Goal: Task Accomplishment & Management: Manage account settings

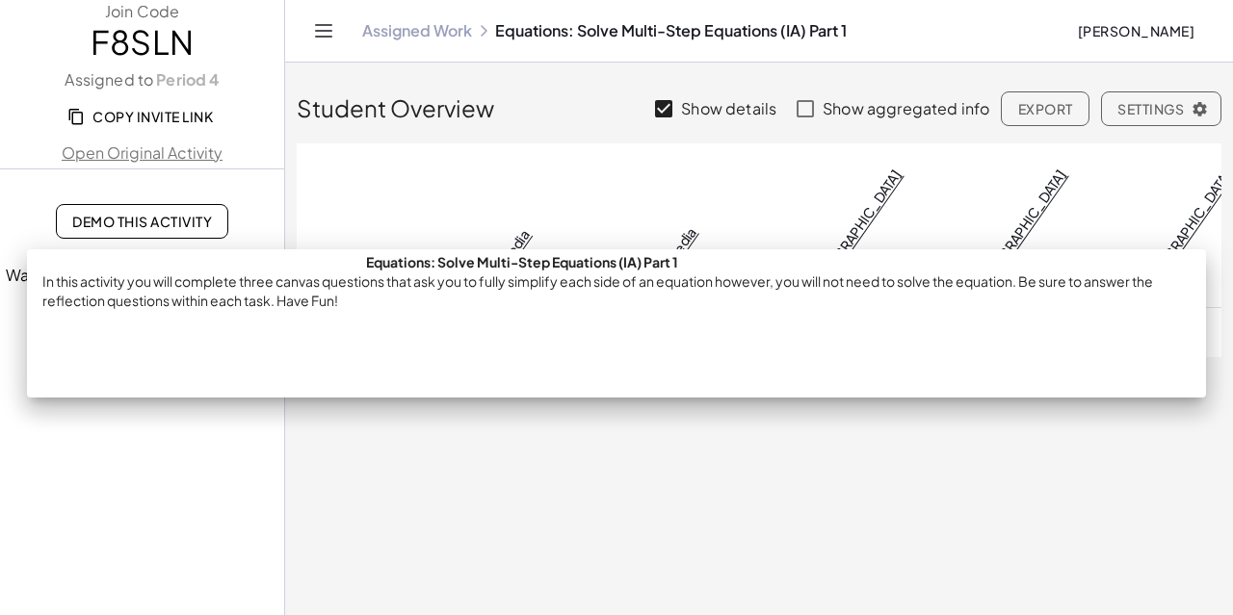
click at [507, 226] on link "1. Multimedia" at bounding box center [501, 264] width 61 height 77
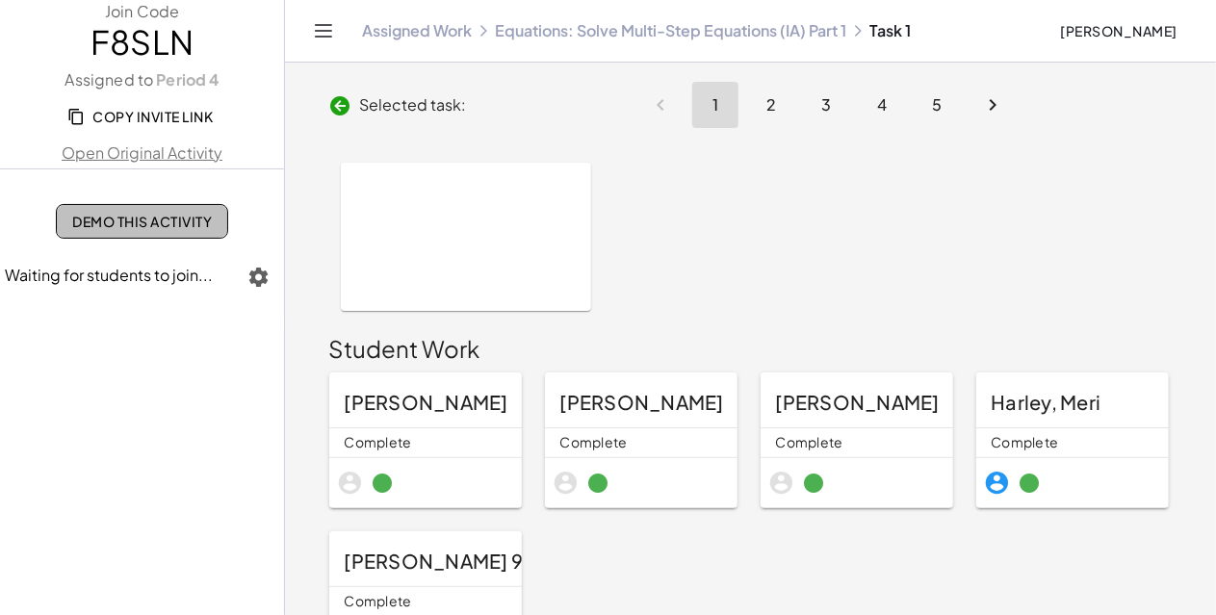
click at [158, 229] on span "Demo This Activity" at bounding box center [142, 221] width 140 height 17
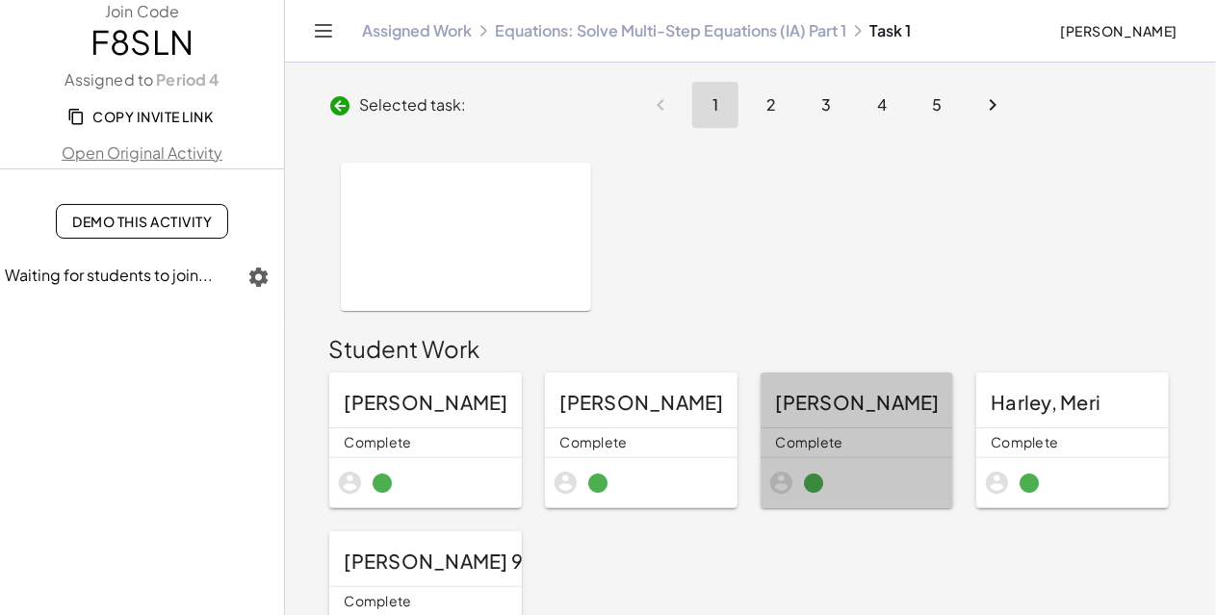
click at [842, 407] on span "Murray, Daniela" at bounding box center [858, 402] width 164 height 24
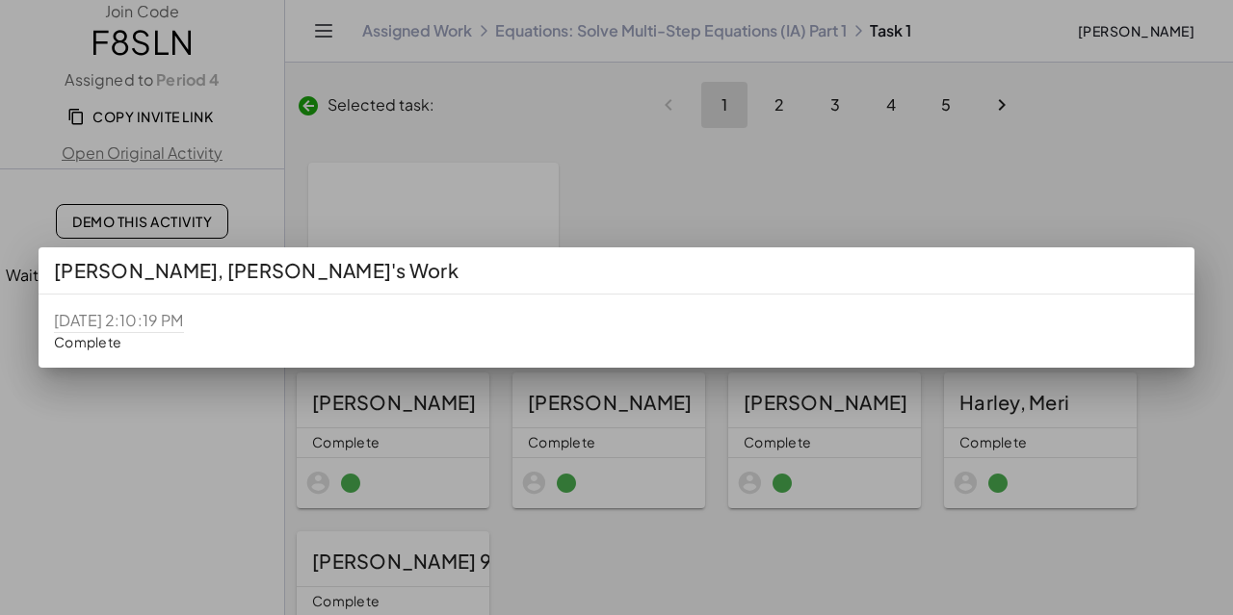
click at [122, 344] on div "8/19/2025, 2:10:19 PM Complete" at bounding box center [119, 331] width 161 height 73
click at [826, 100] on div at bounding box center [616, 307] width 1233 height 615
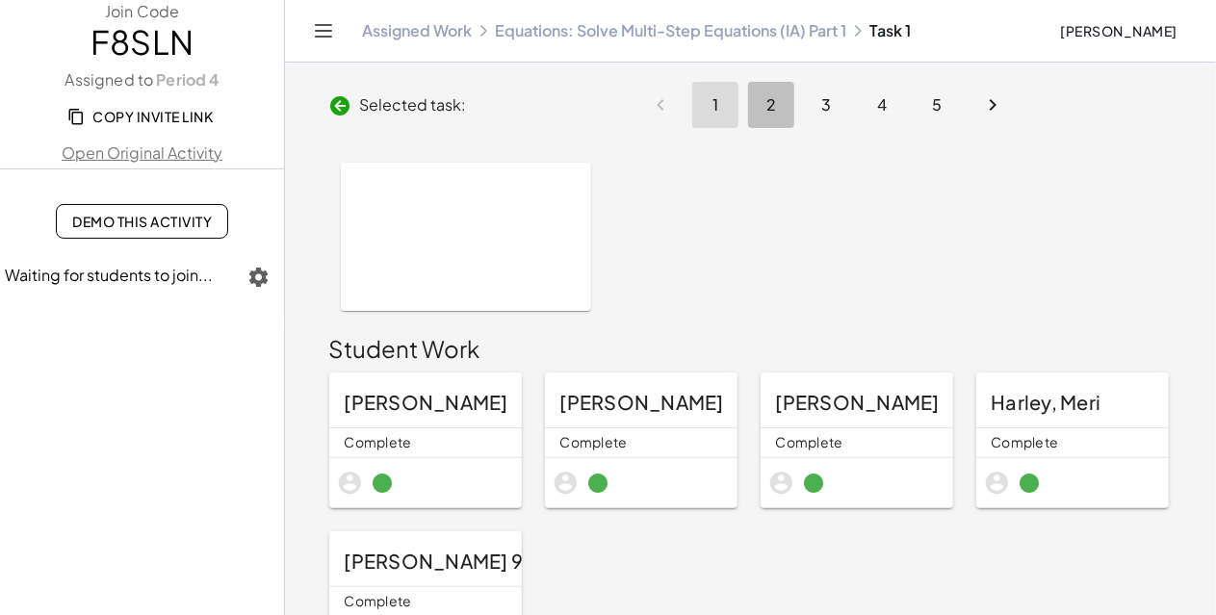
click at [772, 118] on button "2" at bounding box center [771, 105] width 46 height 46
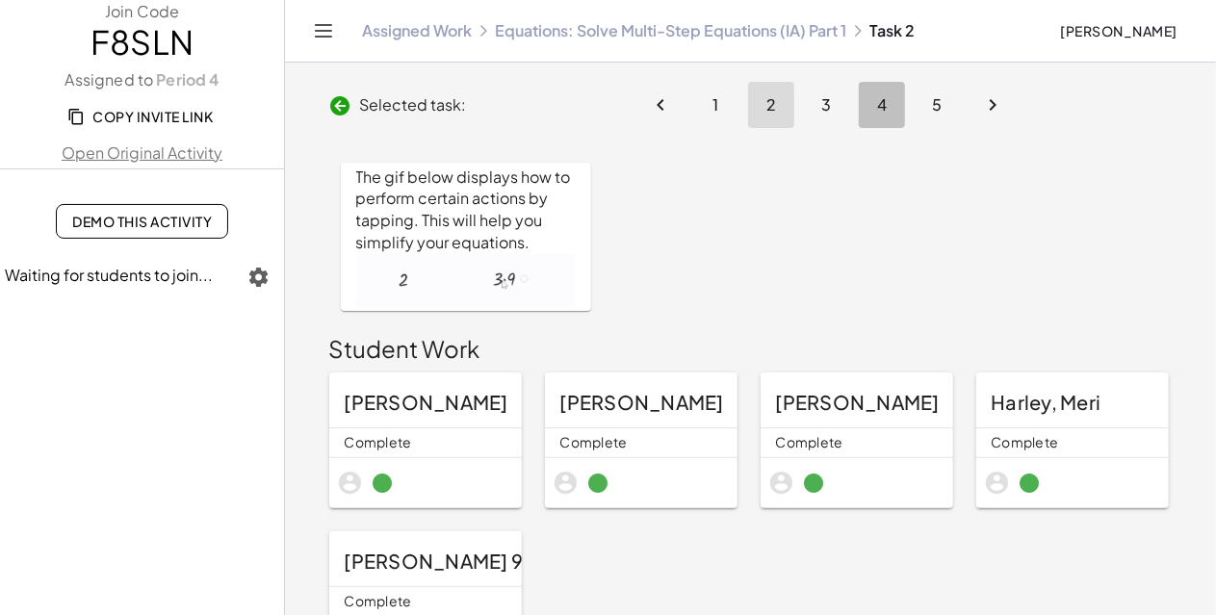
click at [860, 91] on button "4" at bounding box center [882, 105] width 46 height 46
click at [973, 90] on button "Next page" at bounding box center [993, 105] width 46 height 46
click at [951, 95] on button "5" at bounding box center [938, 105] width 46 height 46
click at [940, 111] on span "5" at bounding box center [937, 104] width 11 height 20
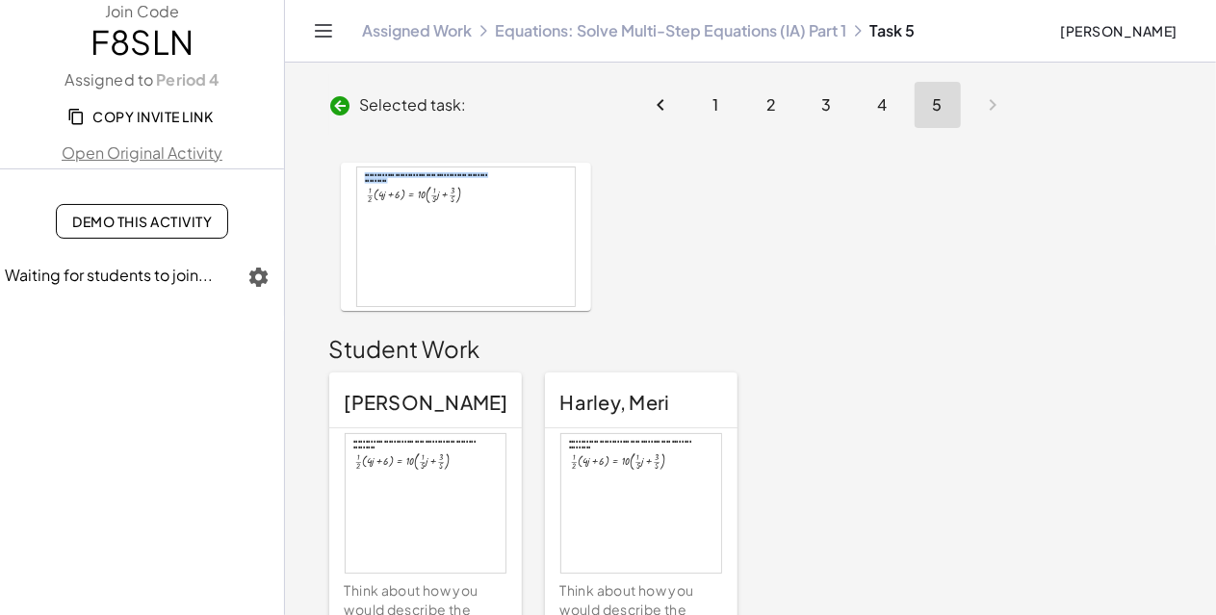
drag, startPoint x: 794, startPoint y: 103, endPoint x: 418, endPoint y: 307, distance: 427.5
click at [418, 307] on div "**********" at bounding box center [466, 237] width 250 height 148
click at [606, 28] on link "Equations: Solve Multi-Step Equations (IA) Part 1" at bounding box center [670, 30] width 351 height 19
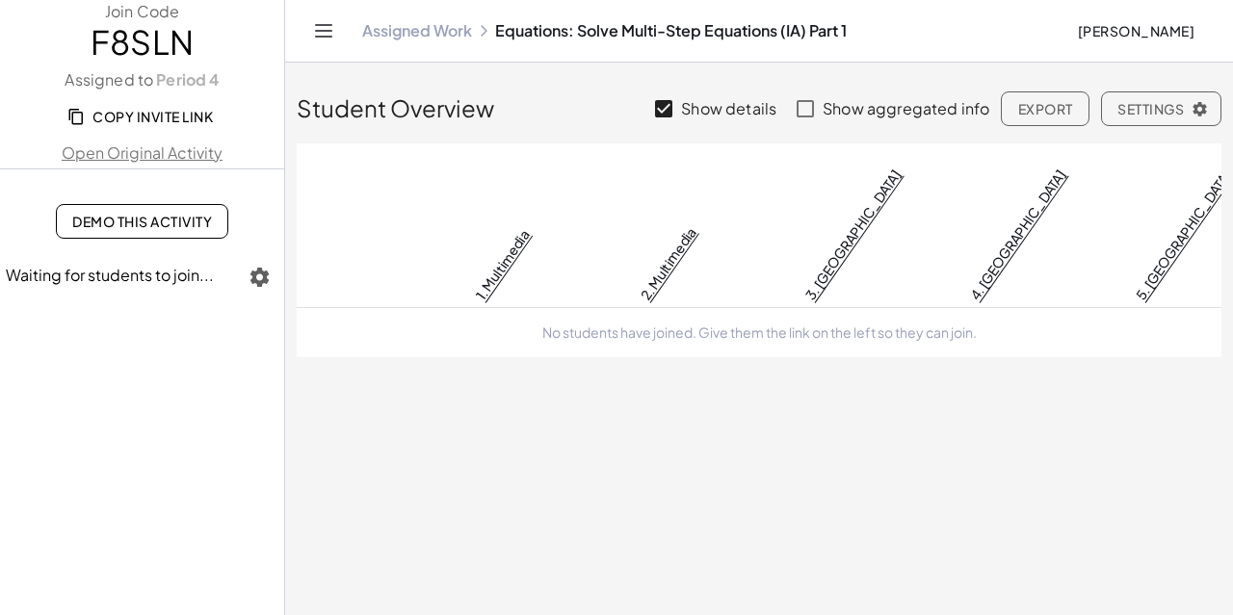
click at [180, 145] on link "Open Original Activity" at bounding box center [142, 153] width 284 height 23
click at [177, 236] on link "Demo This Activity" at bounding box center [142, 221] width 172 height 35
click at [1122, 36] on span "Jeremy Grant" at bounding box center [1135, 30] width 117 height 17
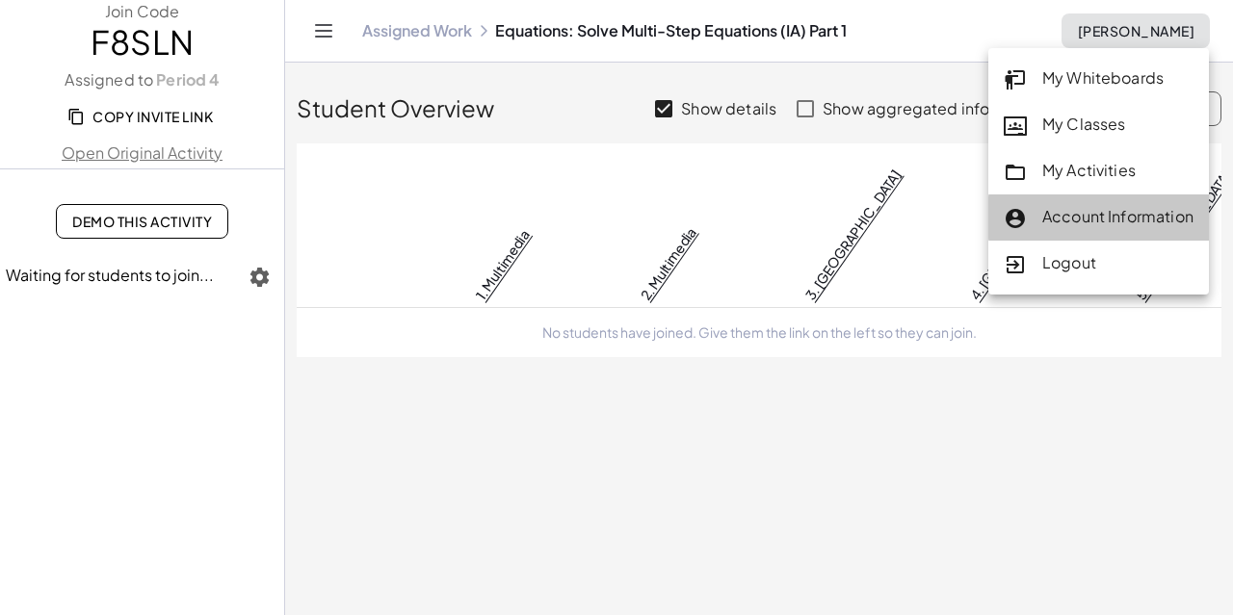
click at [1064, 213] on div "Account Information" at bounding box center [1098, 217] width 190 height 25
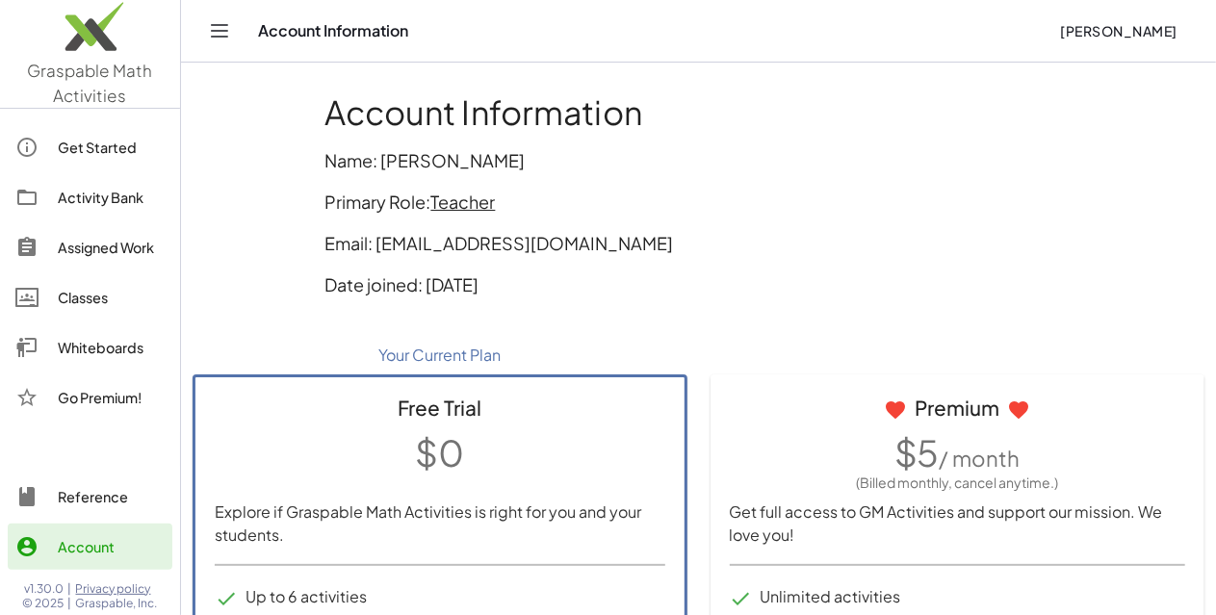
click at [73, 154] on div "Get Started" at bounding box center [111, 147] width 107 height 23
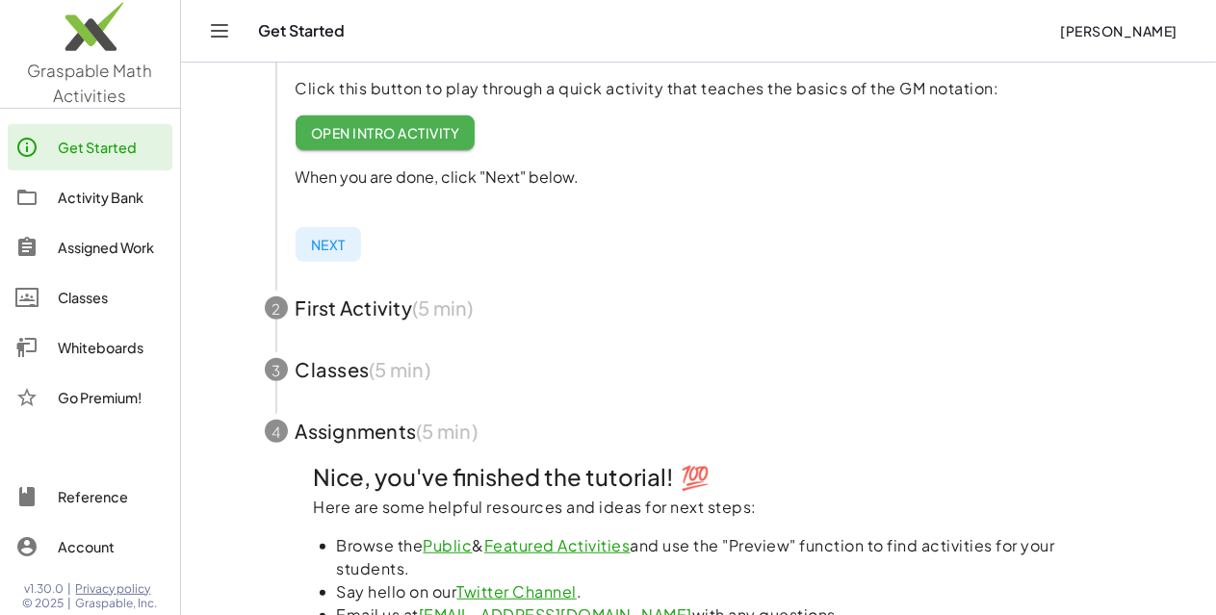
scroll to position [437, 0]
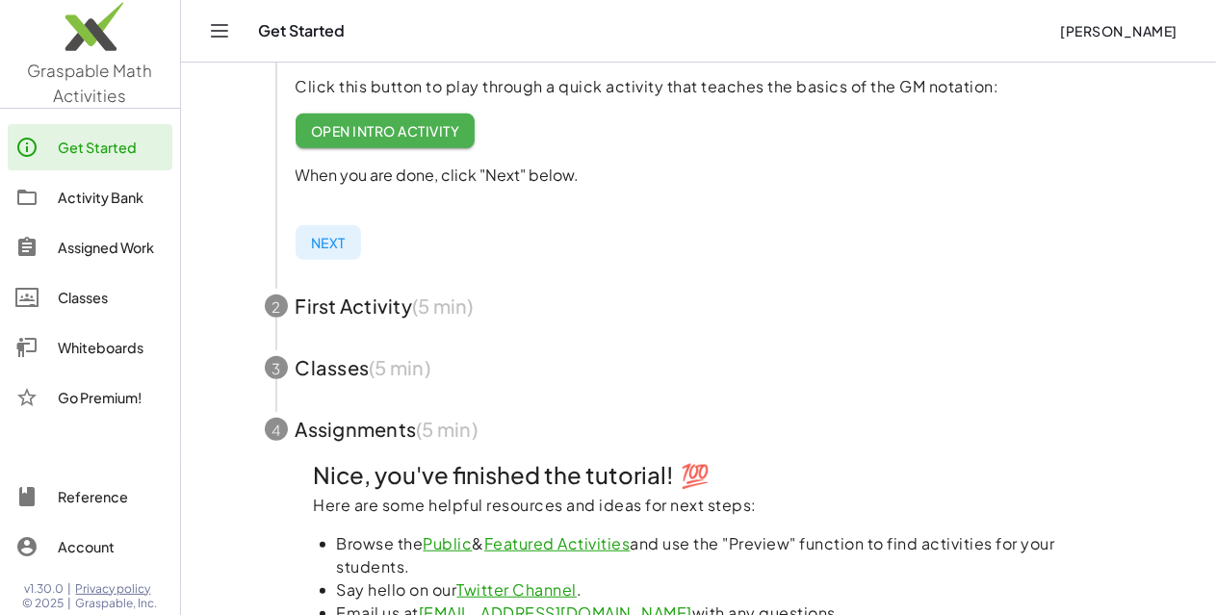
click at [89, 275] on link "Classes" at bounding box center [90, 297] width 165 height 46
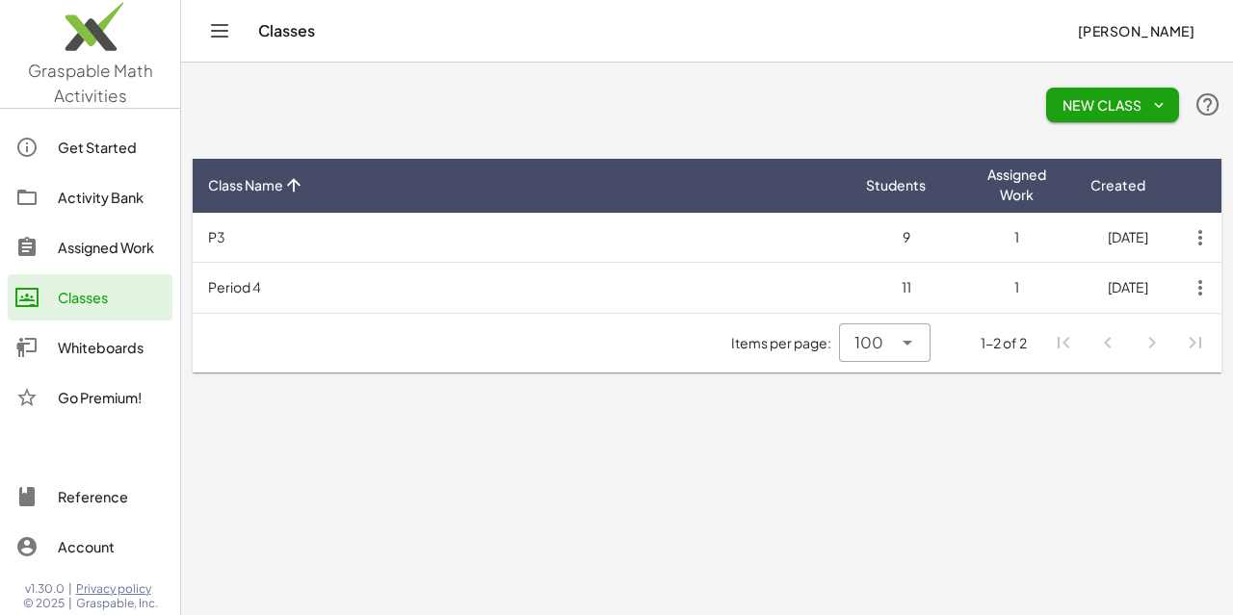
click at [71, 56] on img at bounding box center [90, 31] width 180 height 82
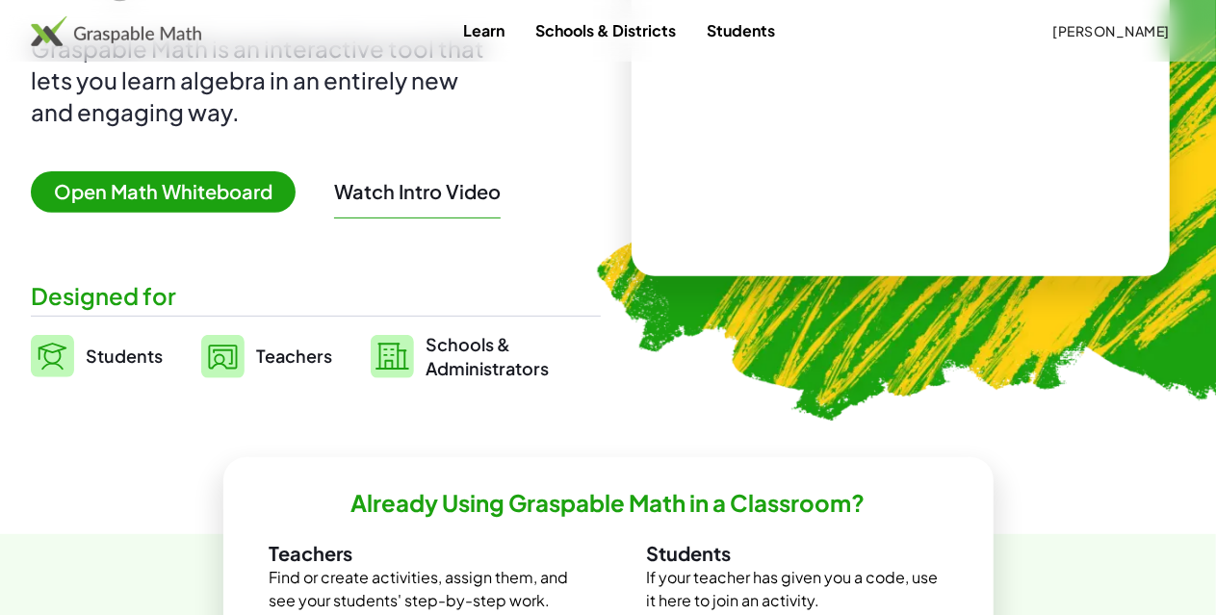
scroll to position [250, 0]
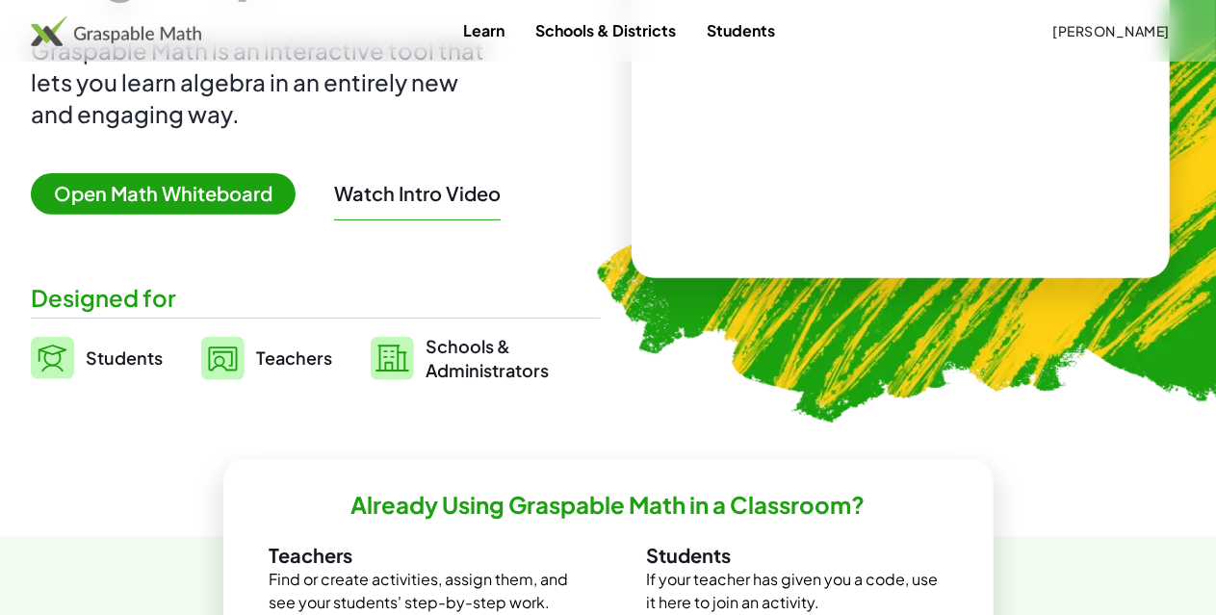
click at [474, 364] on span "Schools & Administrators" at bounding box center [487, 358] width 123 height 48
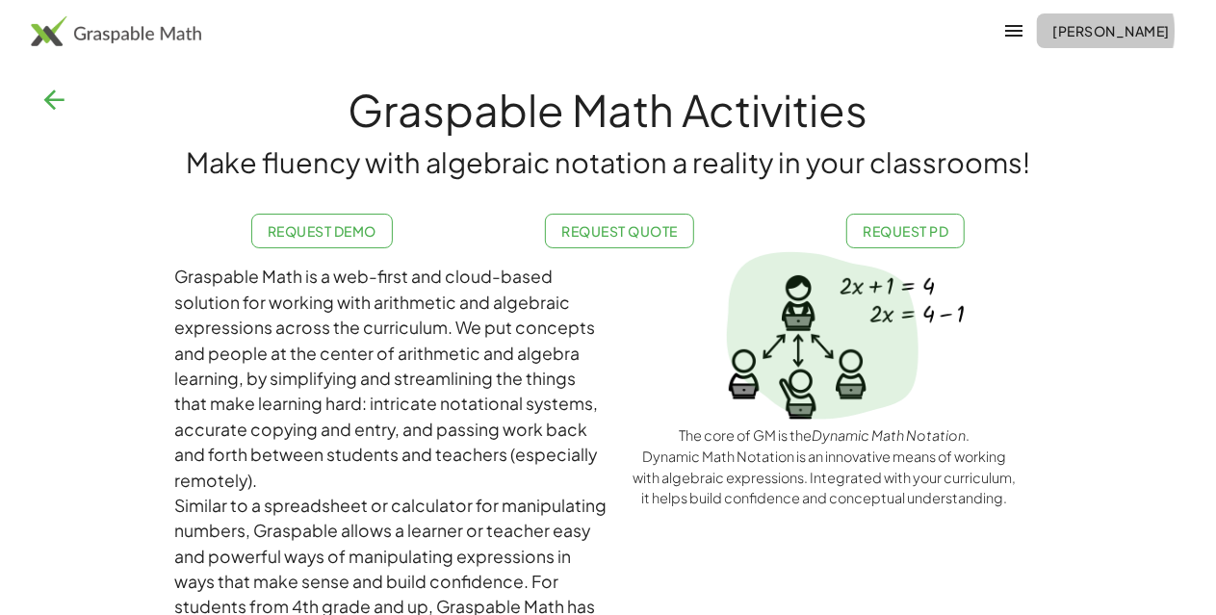
click at [1082, 22] on span "Jeremy Grant" at bounding box center [1111, 30] width 117 height 17
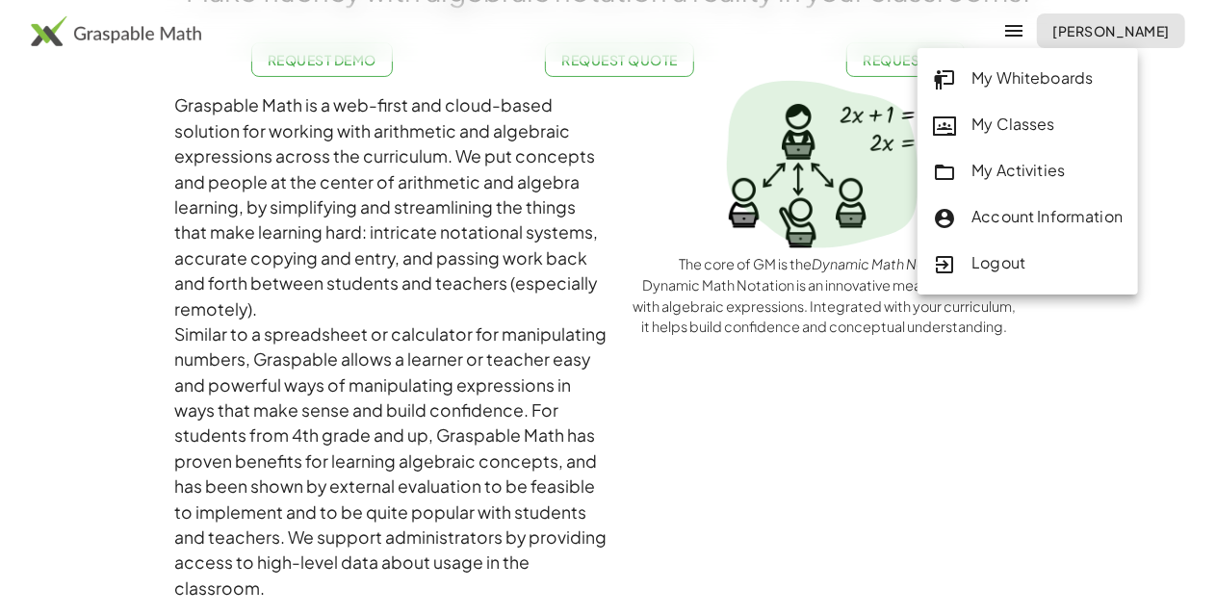
scroll to position [174, 0]
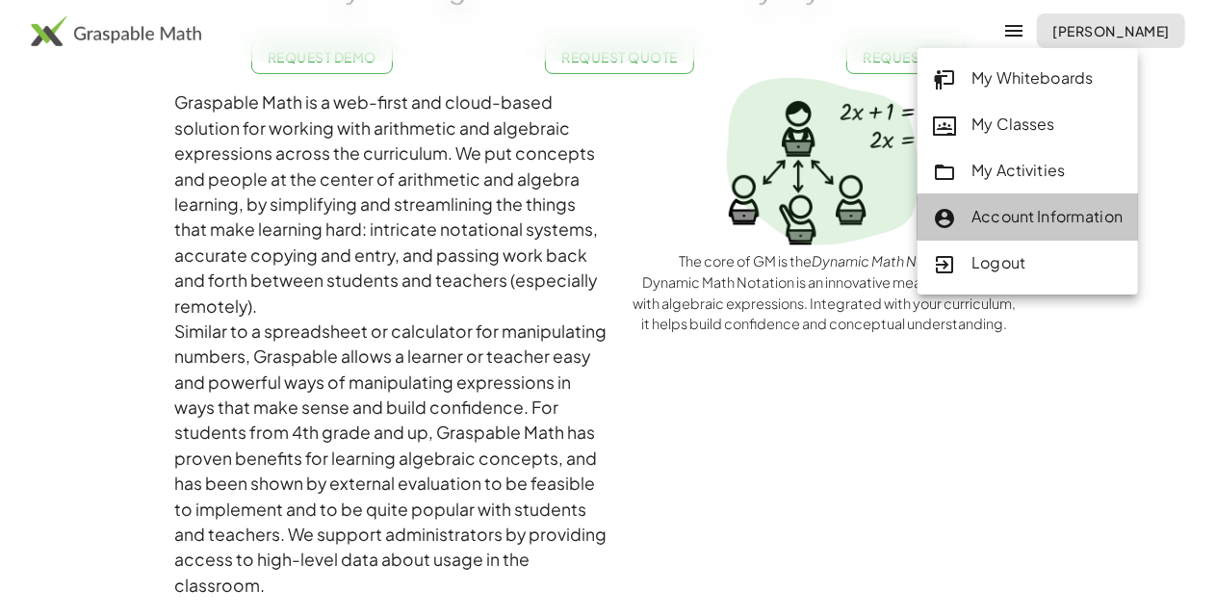
click at [1046, 209] on div "Account Information" at bounding box center [1028, 217] width 190 height 25
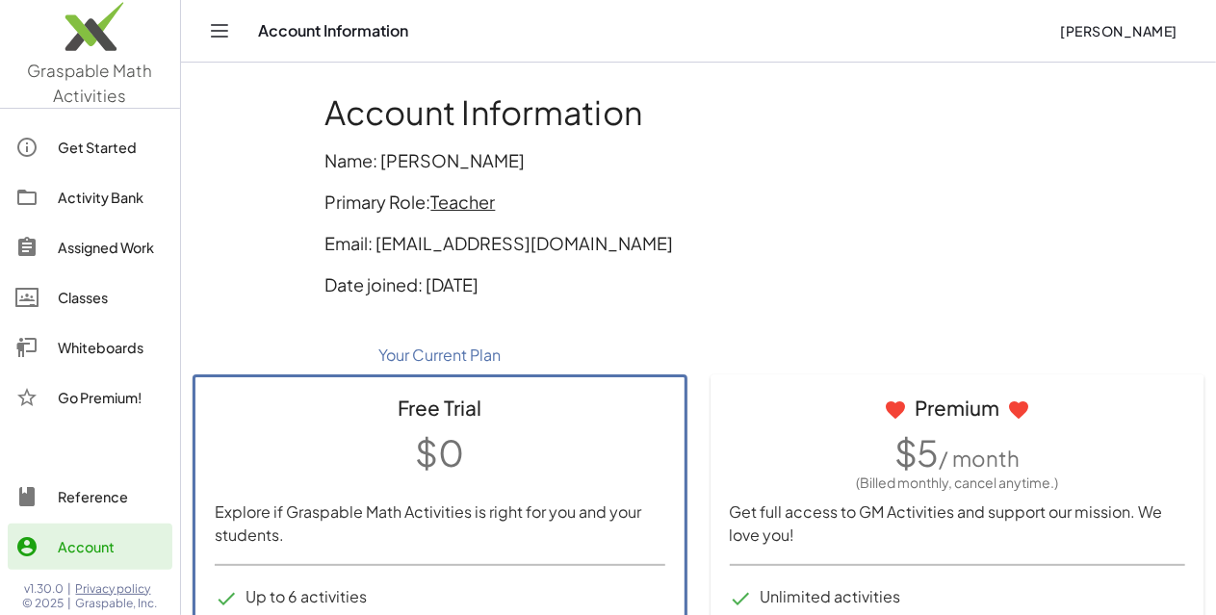
click at [223, 32] on icon "Toggle navigation" at bounding box center [219, 30] width 23 height 23
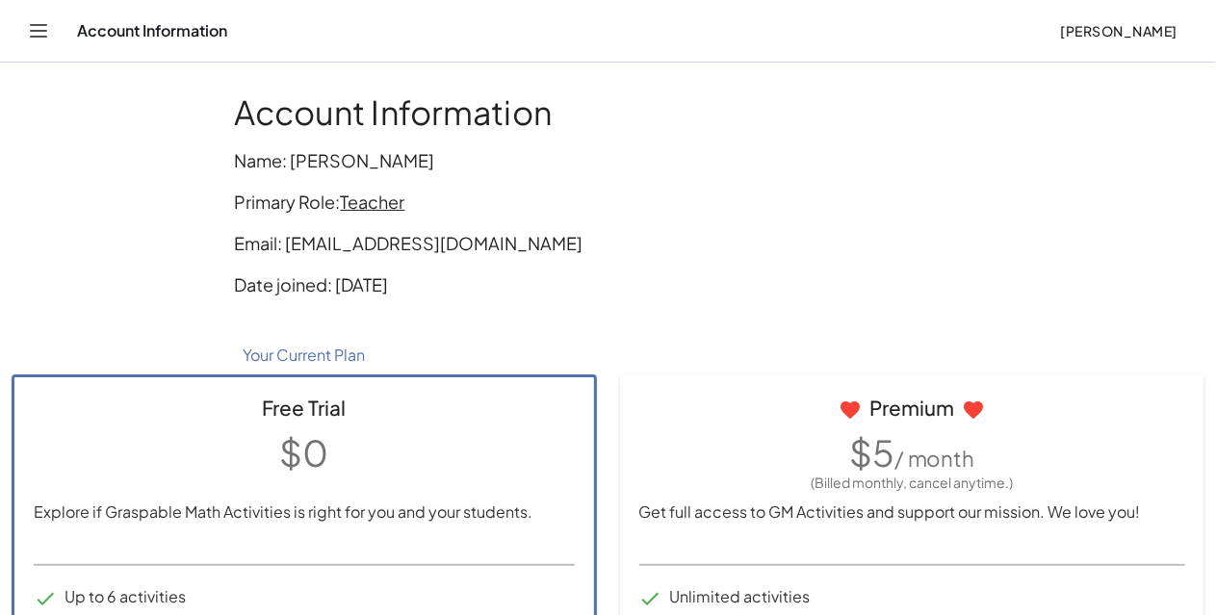
click at [43, 33] on icon "Toggle navigation" at bounding box center [38, 30] width 23 height 23
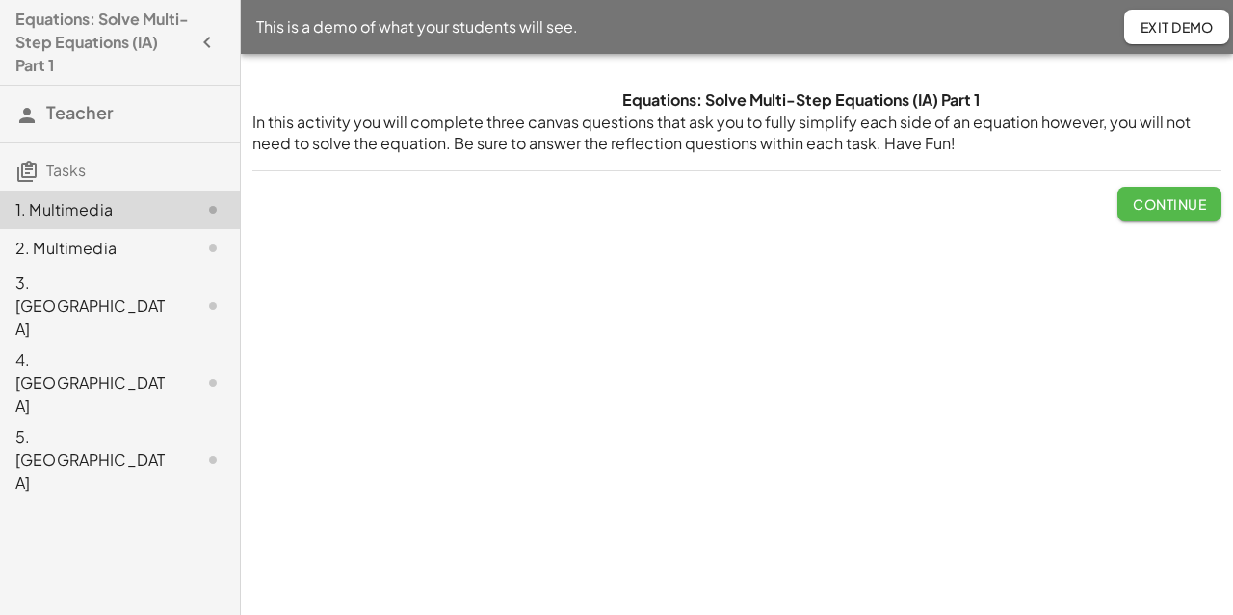
click at [1146, 199] on span "Continue" at bounding box center [1168, 203] width 73 height 17
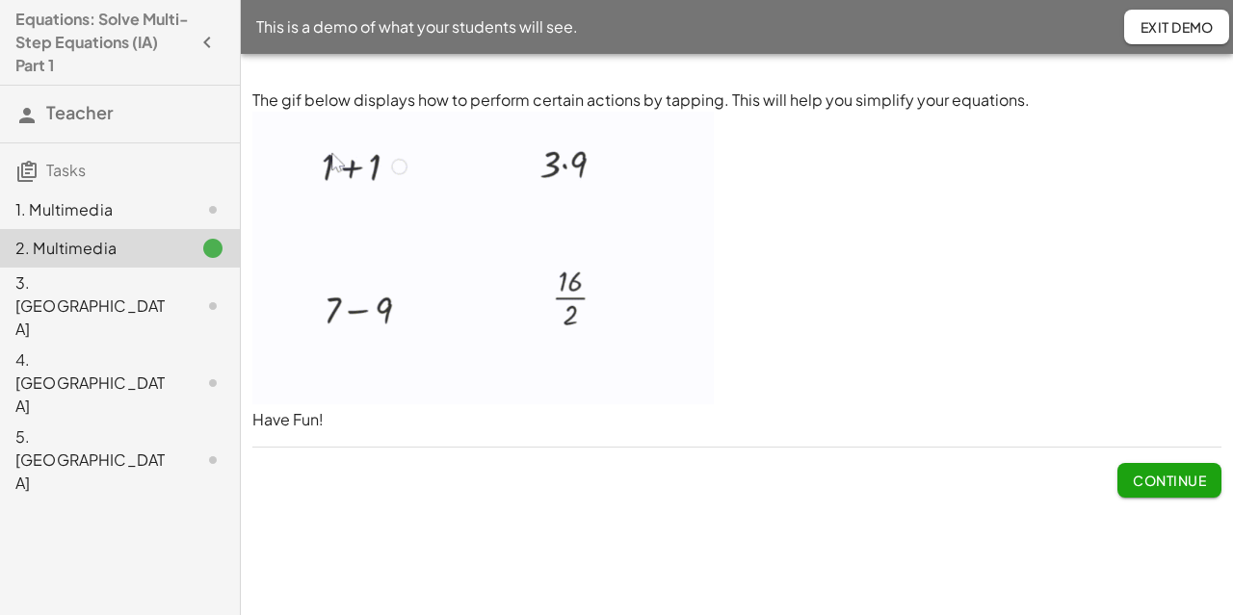
click at [1181, 477] on span "Continue" at bounding box center [1168, 480] width 73 height 17
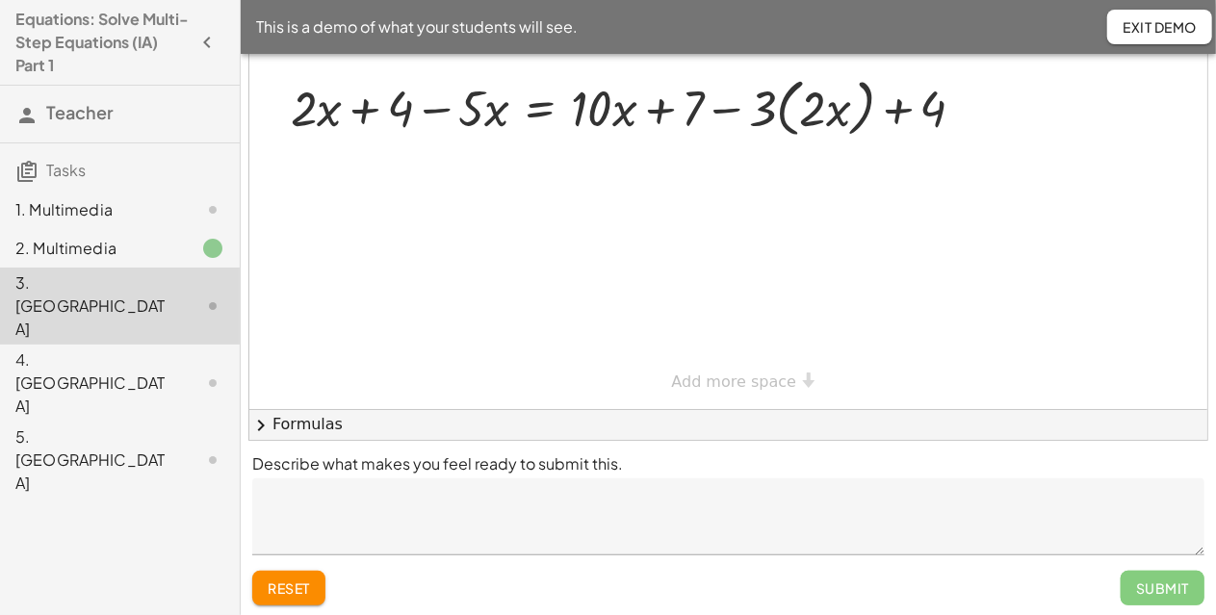
scroll to position [189, 0]
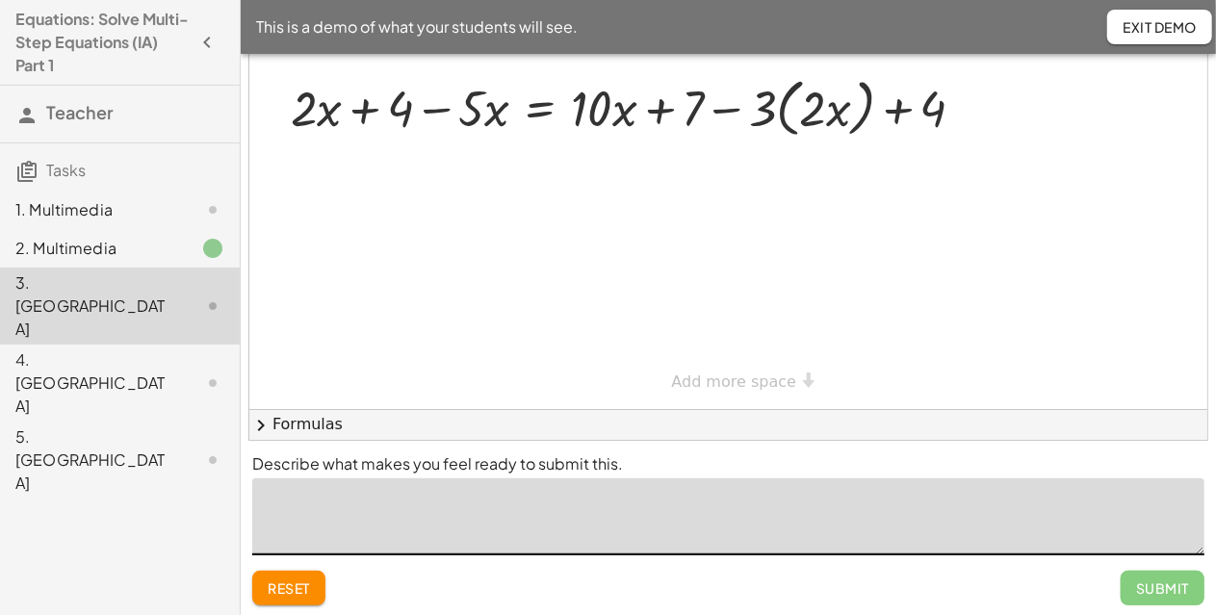
click at [553, 531] on textarea at bounding box center [728, 517] width 952 height 77
type textarea "*******"
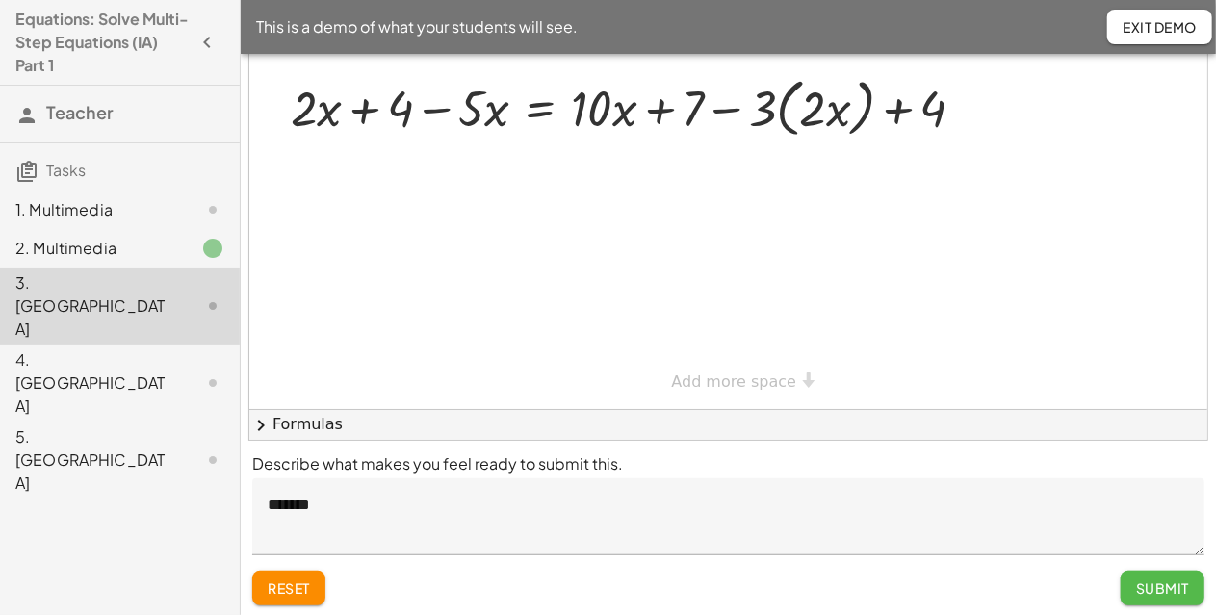
click at [1173, 584] on span "Submit" at bounding box center [1162, 588] width 53 height 17
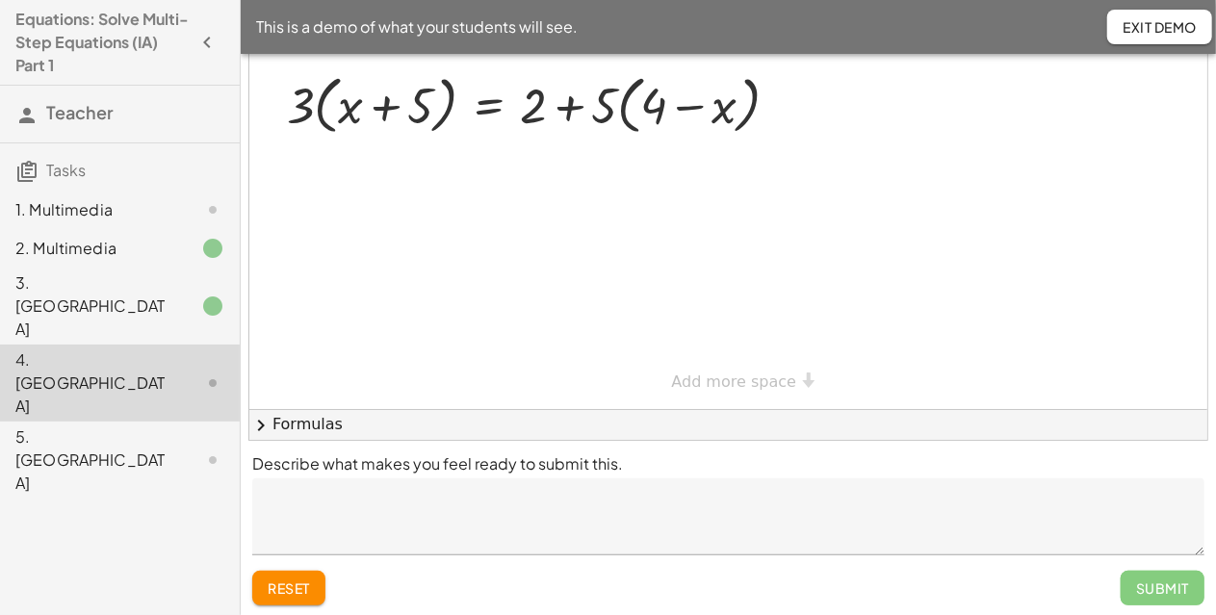
click at [131, 426] on div "5. Canvas" at bounding box center [92, 460] width 155 height 69
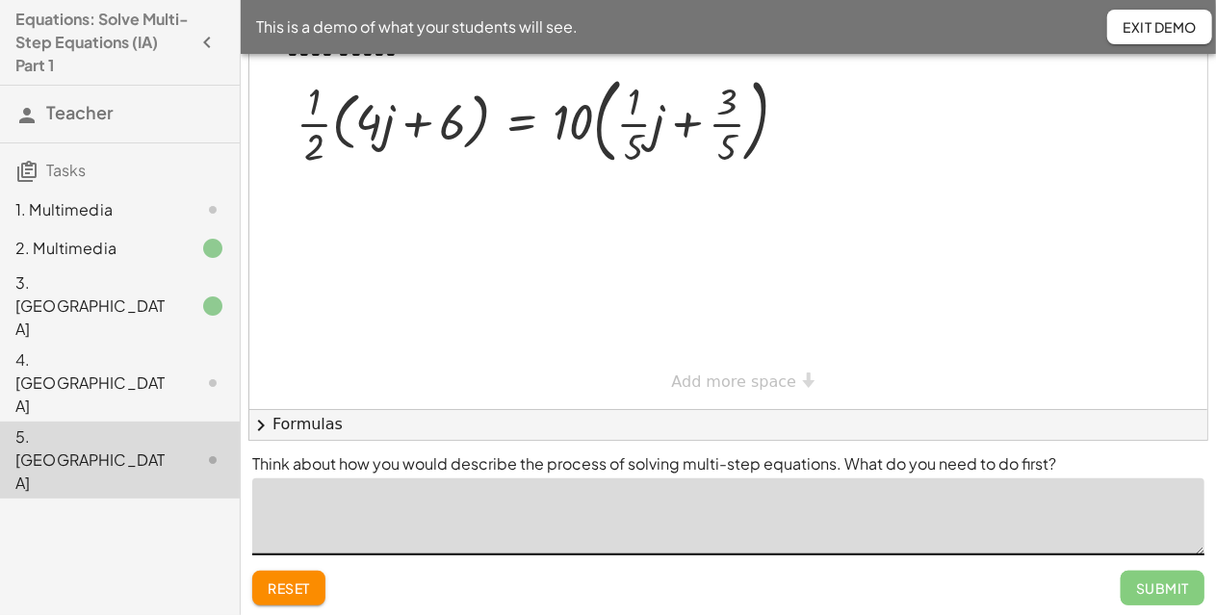
click at [441, 506] on textarea at bounding box center [728, 517] width 952 height 77
type textarea "******"
click at [55, 349] on div "4. Canvas" at bounding box center [92, 383] width 155 height 69
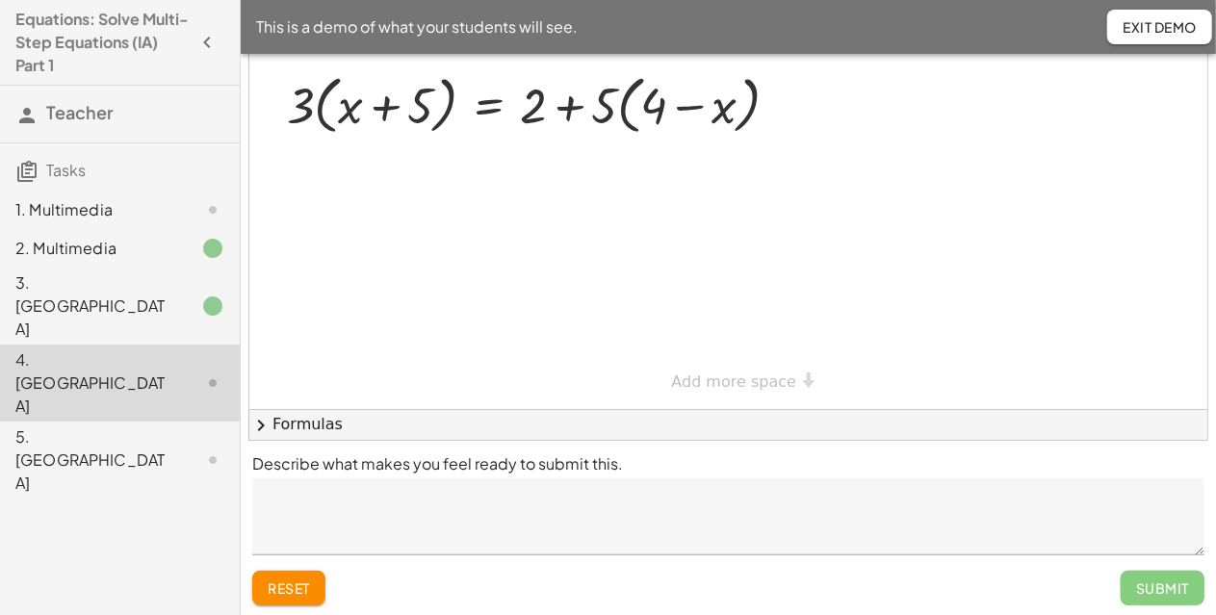
click at [429, 506] on textarea at bounding box center [728, 517] width 952 height 77
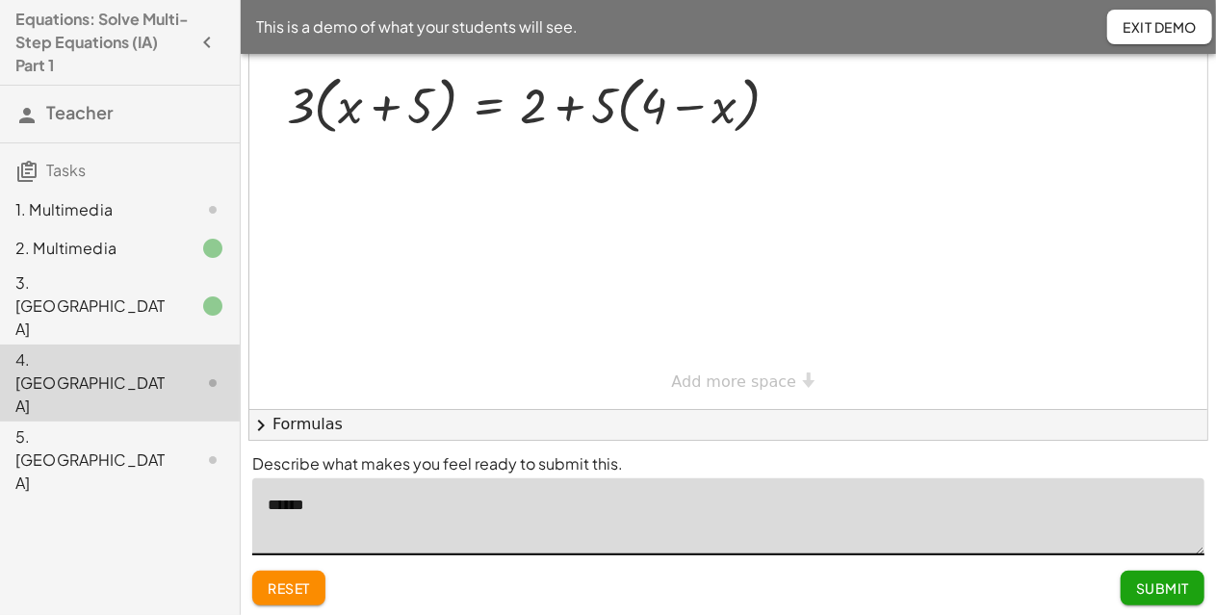
type textarea "******"
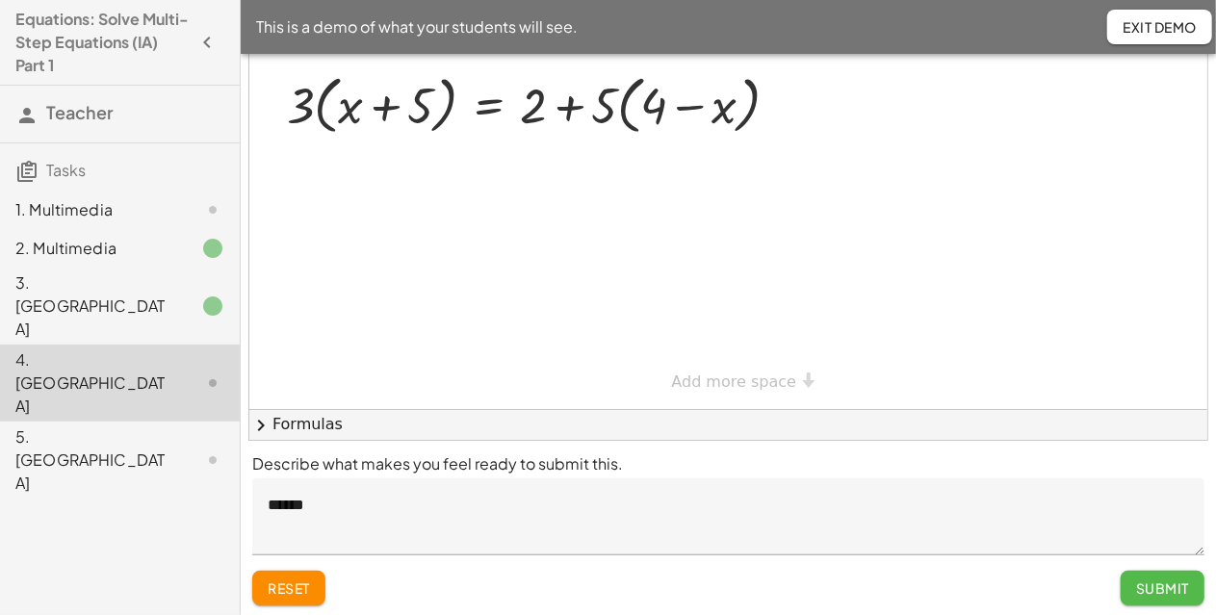
click at [1166, 599] on button "Submit" at bounding box center [1163, 588] width 84 height 35
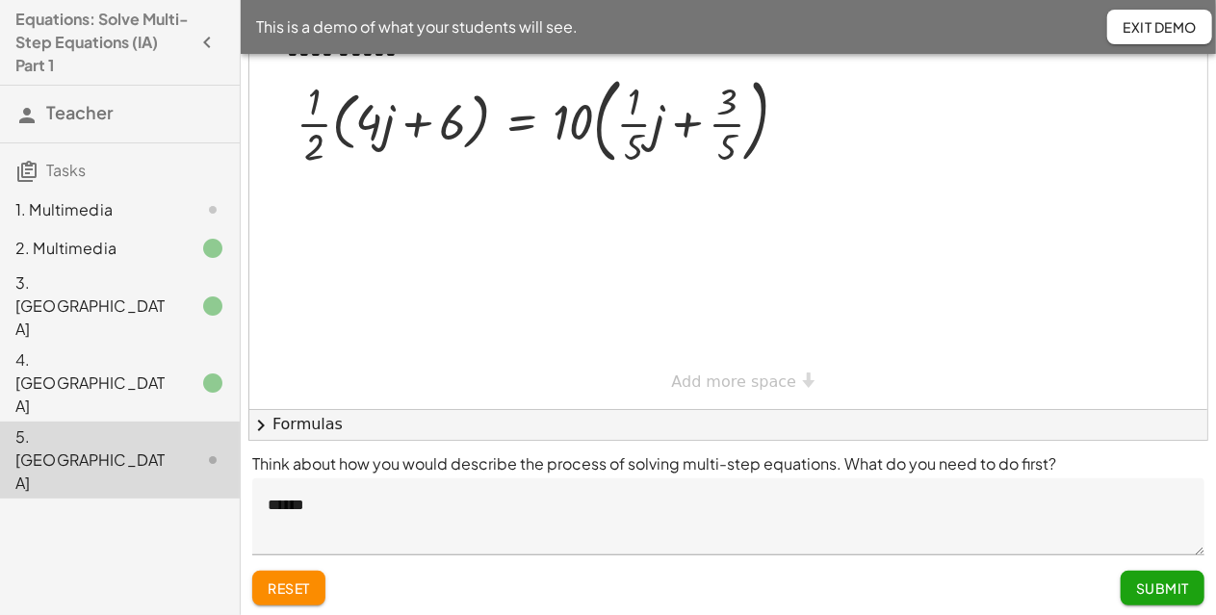
drag, startPoint x: 516, startPoint y: 599, endPoint x: 514, endPoint y: 558, distance: 41.5
click at [515, 563] on div "Think about how you would describe the process of solving multi-step equations.…" at bounding box center [729, 531] width 976 height 180
click at [1117, 587] on div "reset Submit" at bounding box center [728, 588] width 952 height 35
click at [1133, 592] on button "Submit" at bounding box center [1163, 588] width 84 height 35
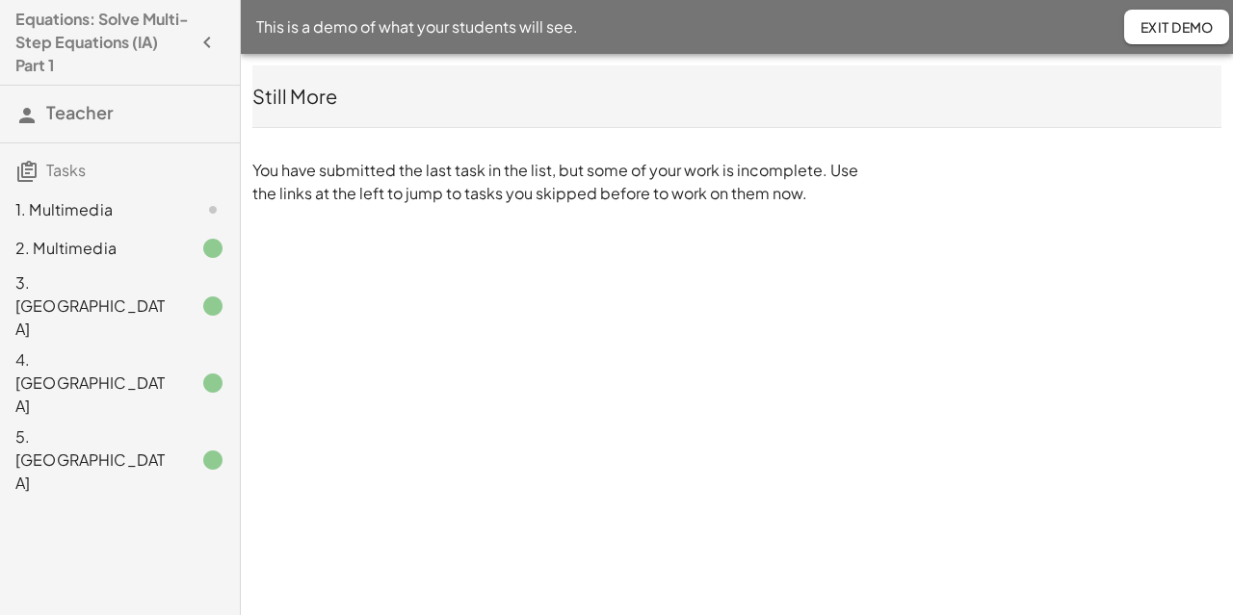
click at [91, 157] on h3 "Tasks" at bounding box center [120, 163] width 240 height 40
click at [98, 215] on div "1. Multimedia" at bounding box center [92, 209] width 155 height 23
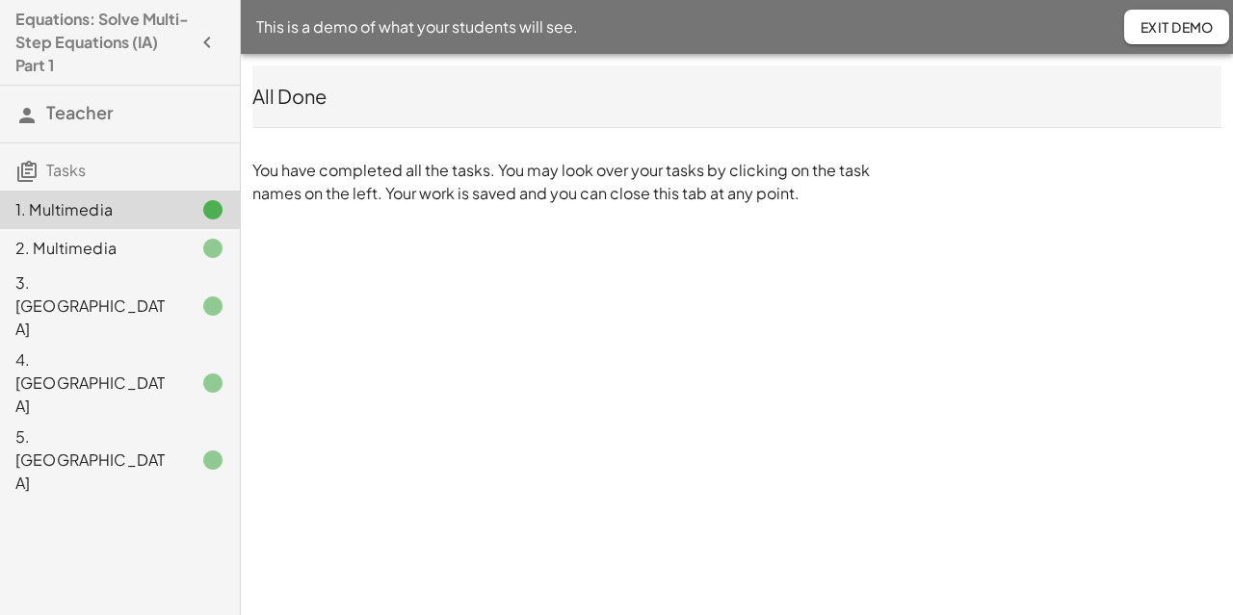
click at [1156, 35] on span "Exit Demo" at bounding box center [1176, 26] width 74 height 17
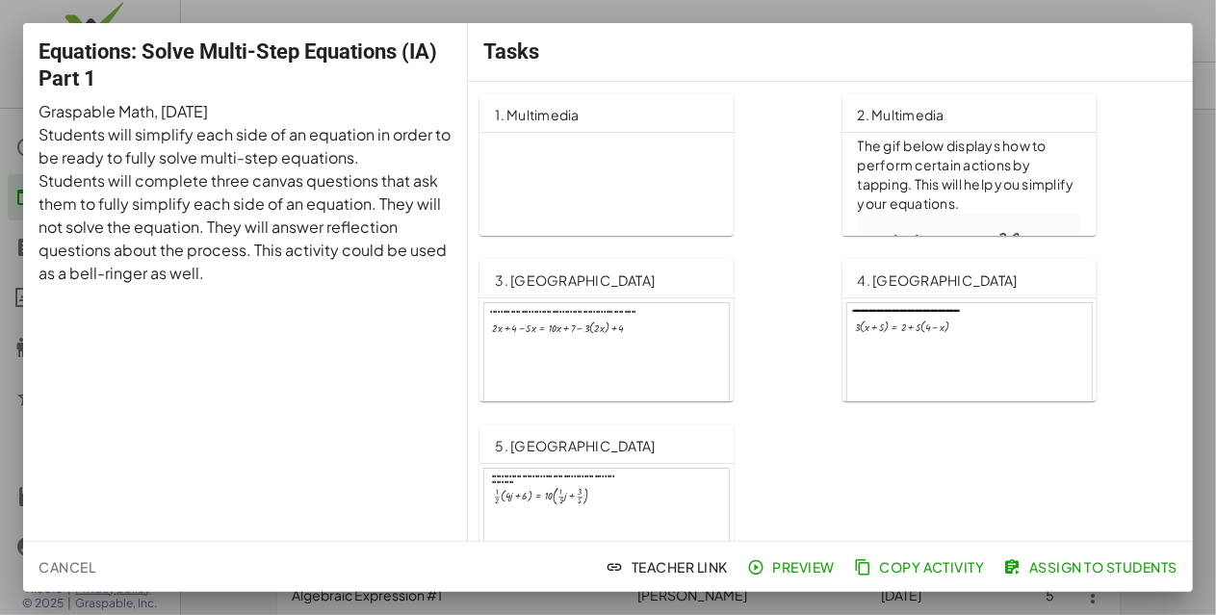
click at [495, 184] on p "Equations: Solve Multi-Step Equations (IA) Part 1" at bounding box center [657, 548] width 324 height 823
click at [862, 303] on div at bounding box center [969, 372] width 245 height 139
click at [1196, 106] on div at bounding box center [608, 307] width 1216 height 615
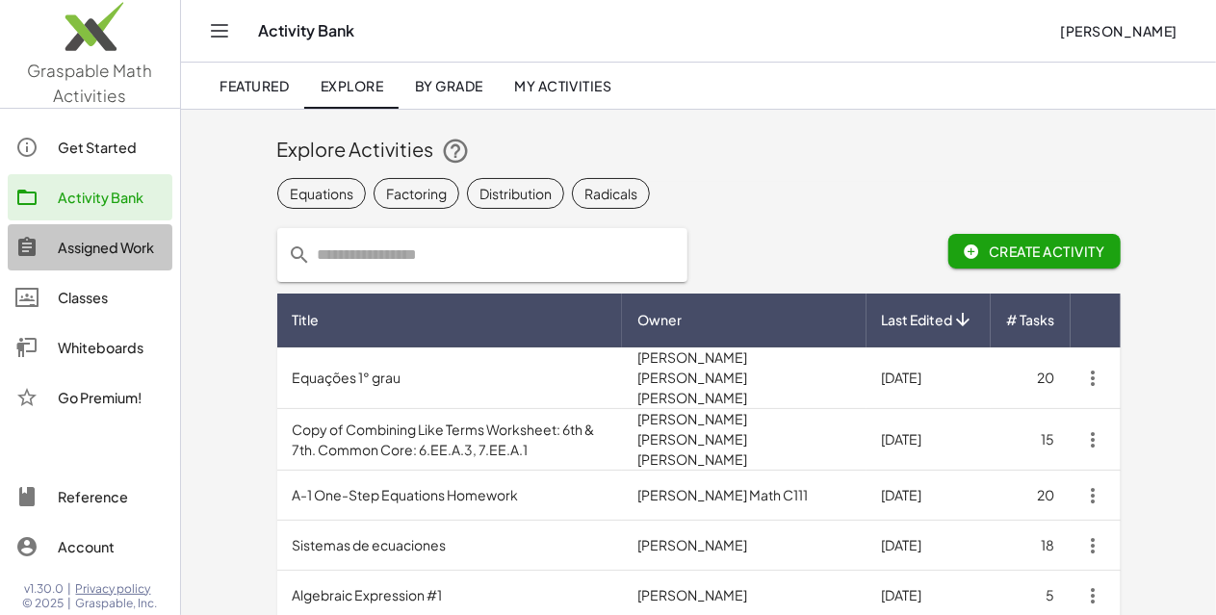
click at [98, 251] on div "Assigned Work" at bounding box center [111, 247] width 107 height 23
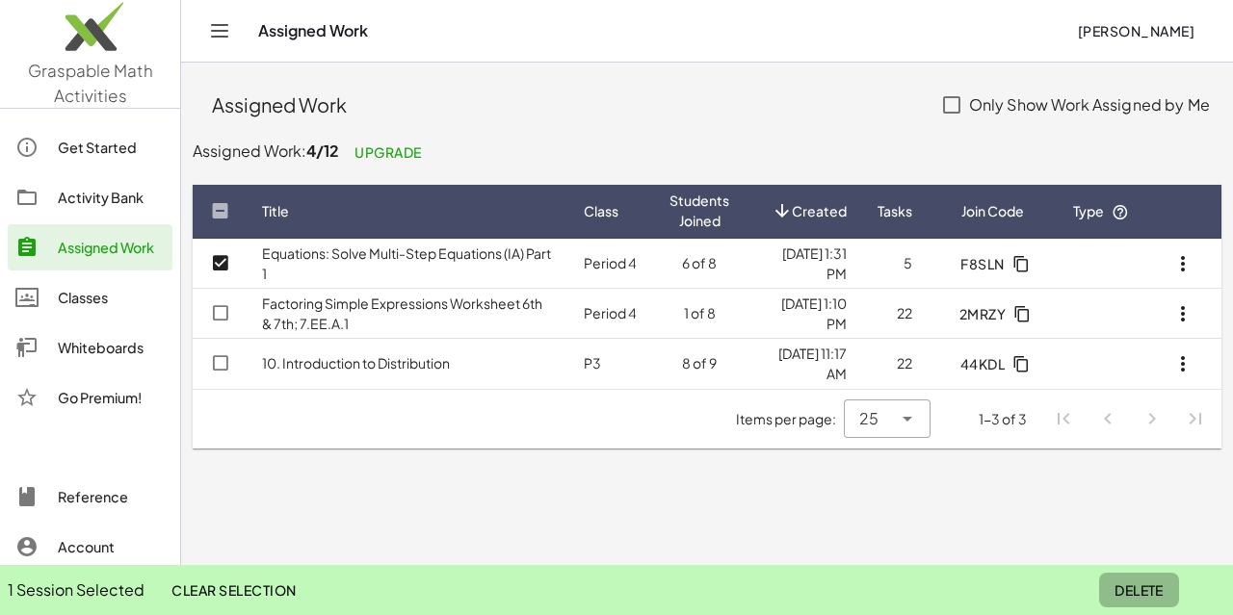
click at [1127, 586] on span "Delete" at bounding box center [1138, 590] width 49 height 17
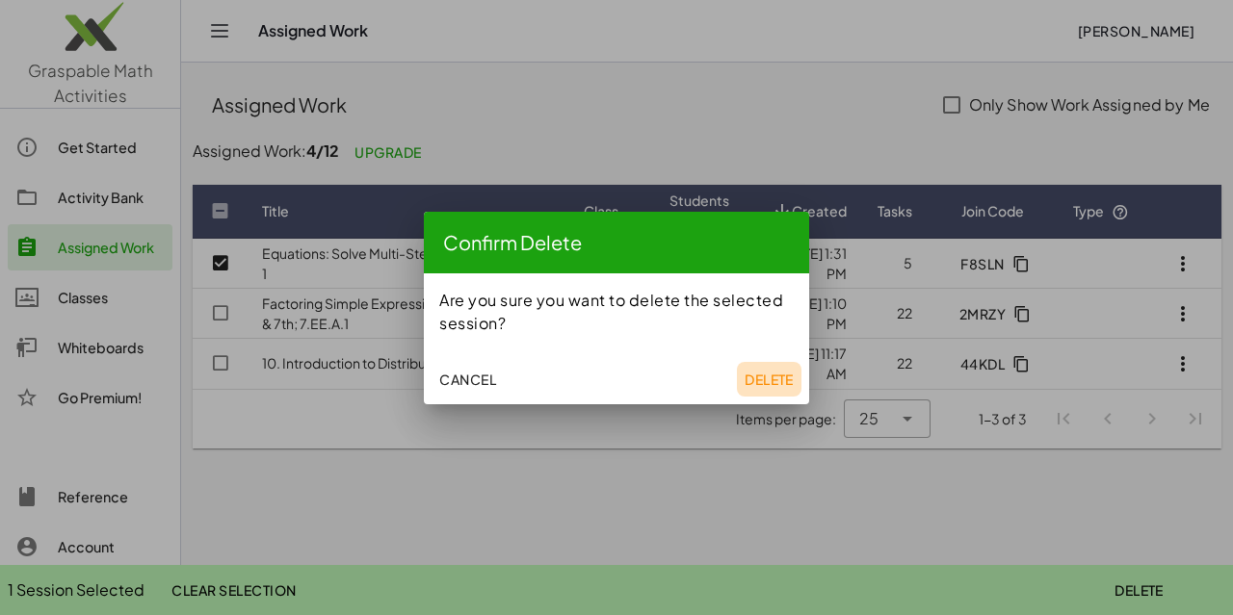
click at [790, 390] on button "Delete" at bounding box center [769, 379] width 65 height 35
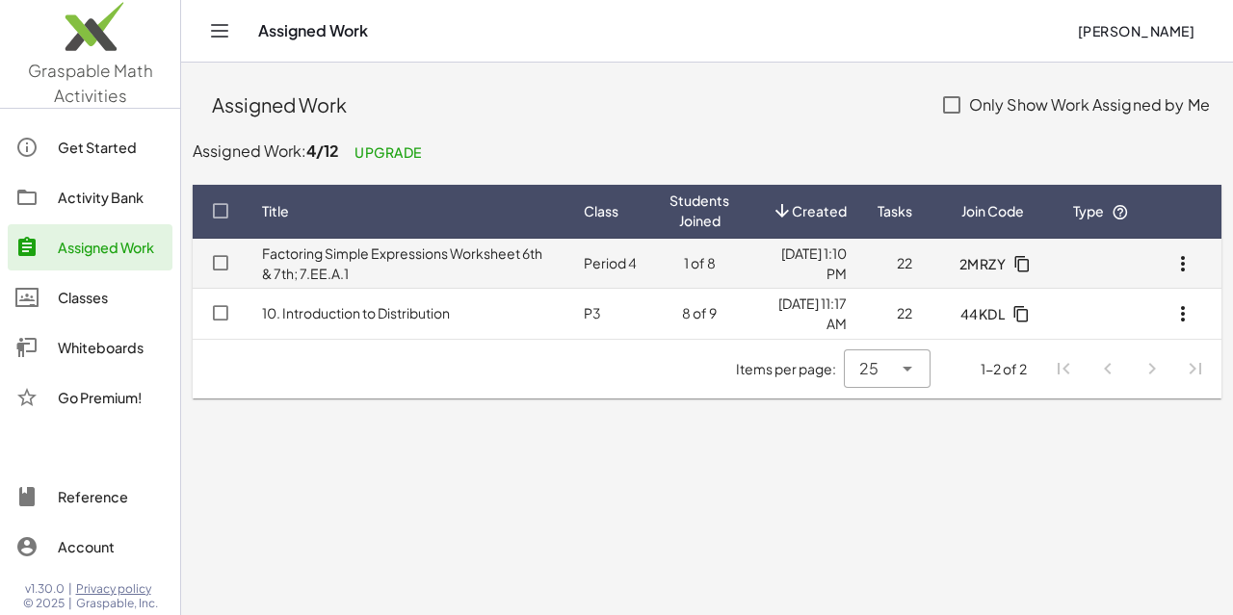
click at [401, 247] on link "Factoring Simple Expressions Worksheet 6th & 7th; 7.EE.A.1" at bounding box center [402, 264] width 280 height 38
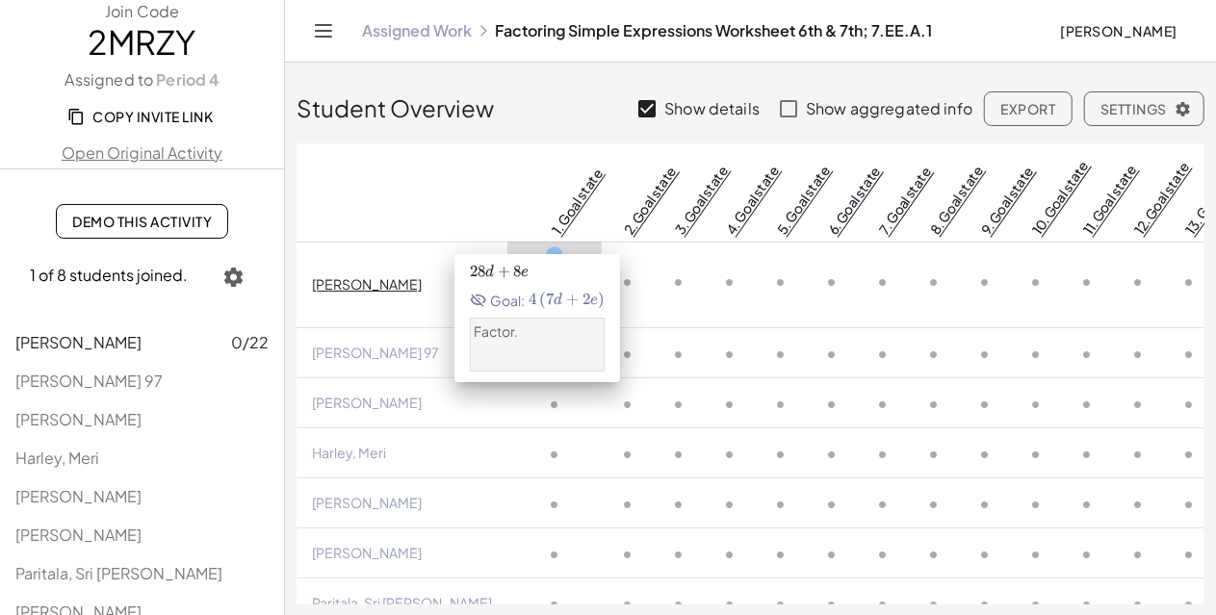
click at [547, 192] on link "1. Goal state" at bounding box center [576, 201] width 59 height 73
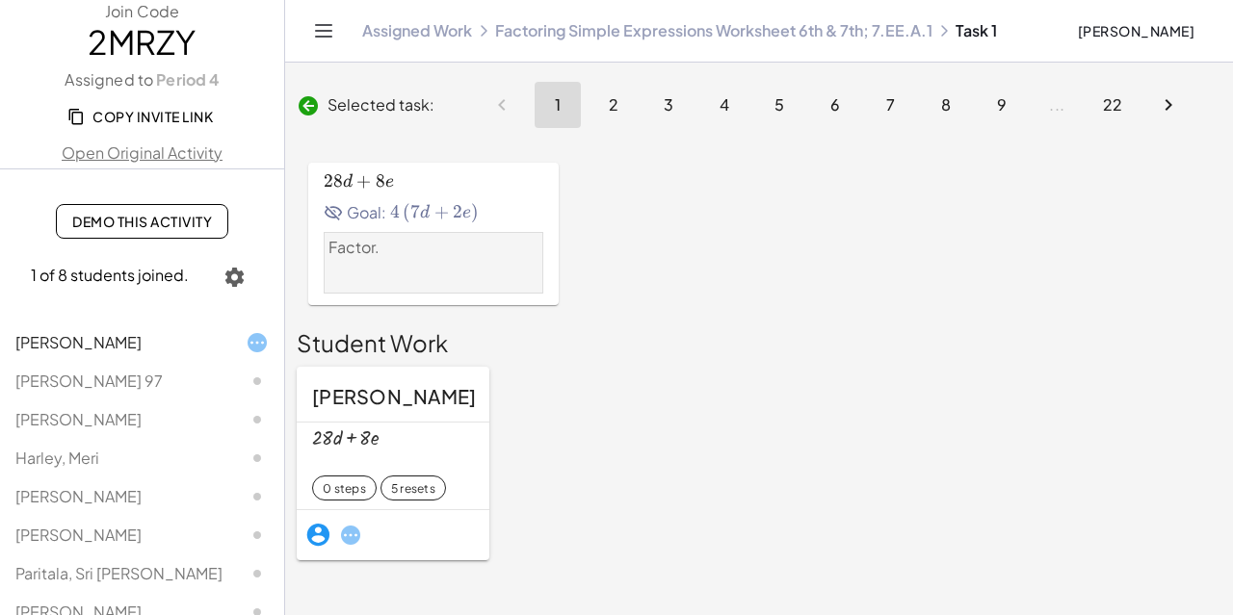
click at [364, 206] on span "Goal:" at bounding box center [355, 212] width 63 height 23
click at [379, 254] on p "Factor." at bounding box center [433, 248] width 210 height 22
click at [406, 266] on div "Factor." at bounding box center [433, 263] width 210 height 52
click at [369, 216] on span "Goal:" at bounding box center [355, 212] width 63 height 23
click at [355, 164] on div "28 d + 8 e 28d+8e 28 d + 8 e Goal: 4 ( 7 d + 2 e ) 4\left(7d+2e\right) 4 ( 7 d …" at bounding box center [433, 234] width 250 height 143
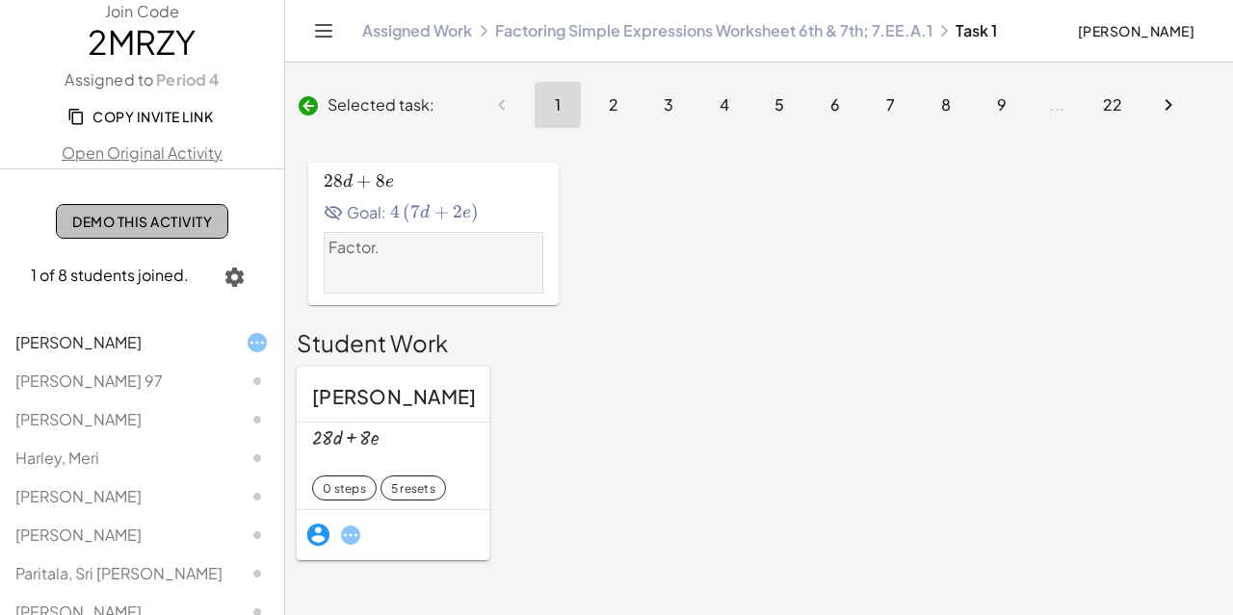
click at [143, 208] on link "Demo This Activity" at bounding box center [142, 221] width 172 height 35
click at [609, 98] on span "2" at bounding box center [613, 104] width 11 height 20
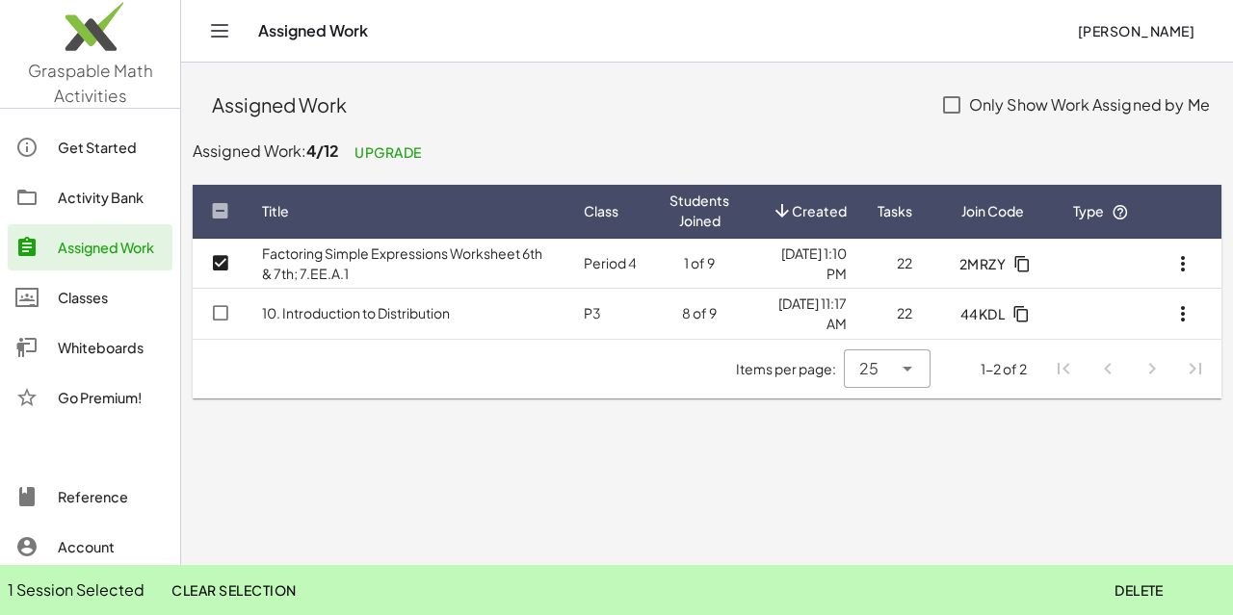
click at [1138, 588] on span "Delete" at bounding box center [1138, 590] width 49 height 17
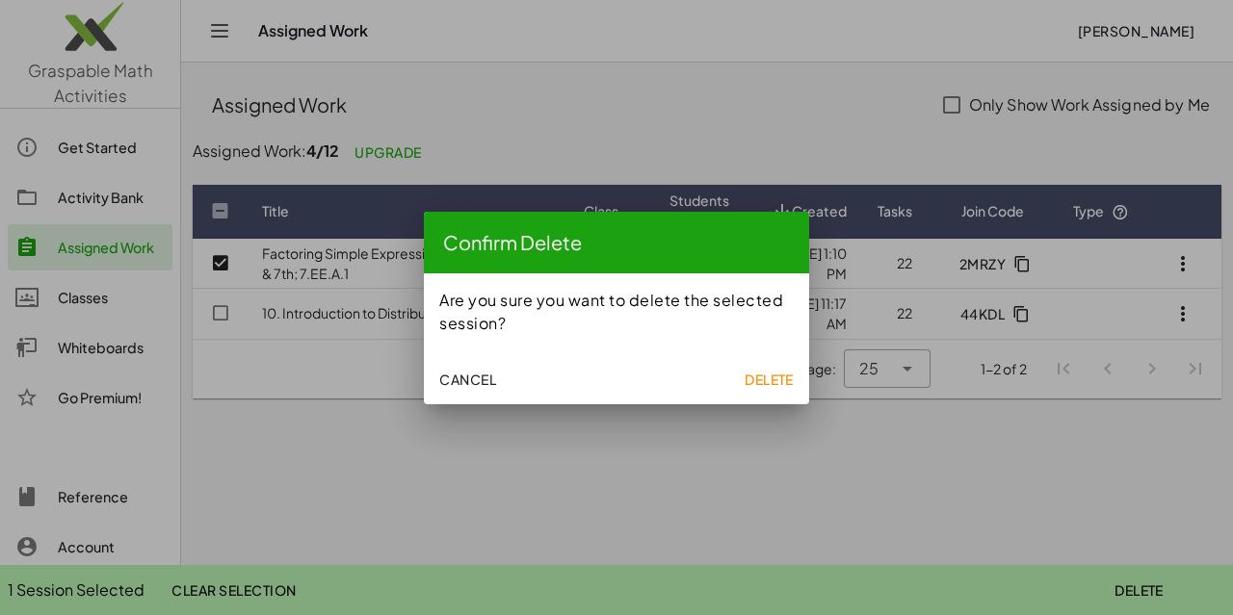
click at [776, 371] on span "Delete" at bounding box center [768, 379] width 49 height 17
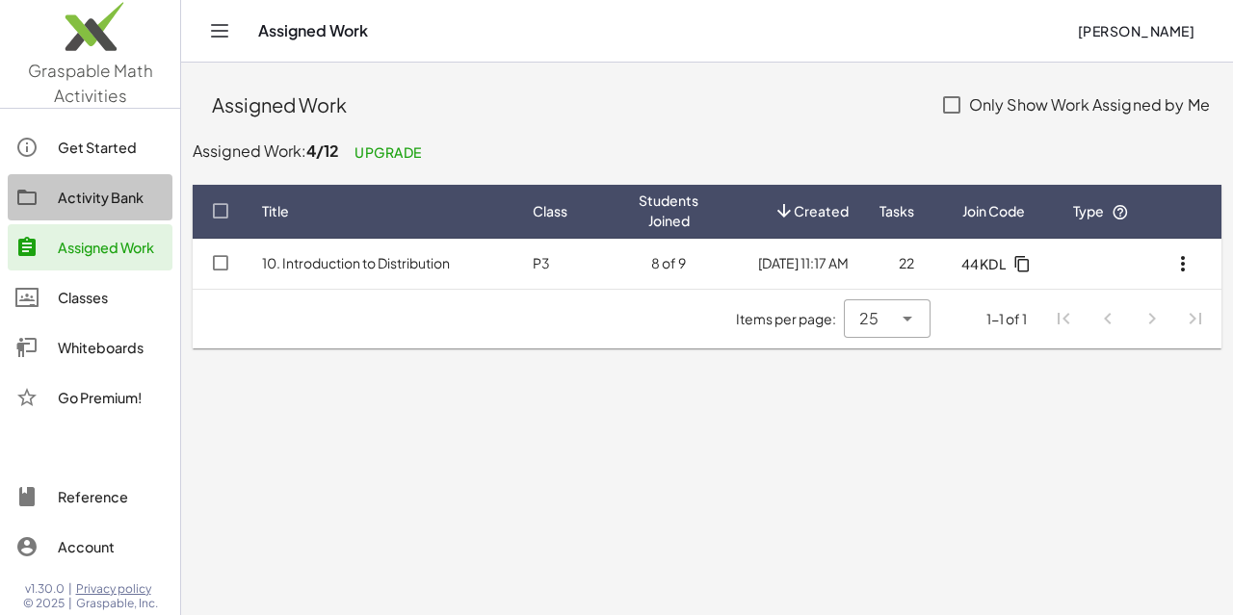
click at [92, 192] on div "Activity Bank" at bounding box center [111, 197] width 107 height 23
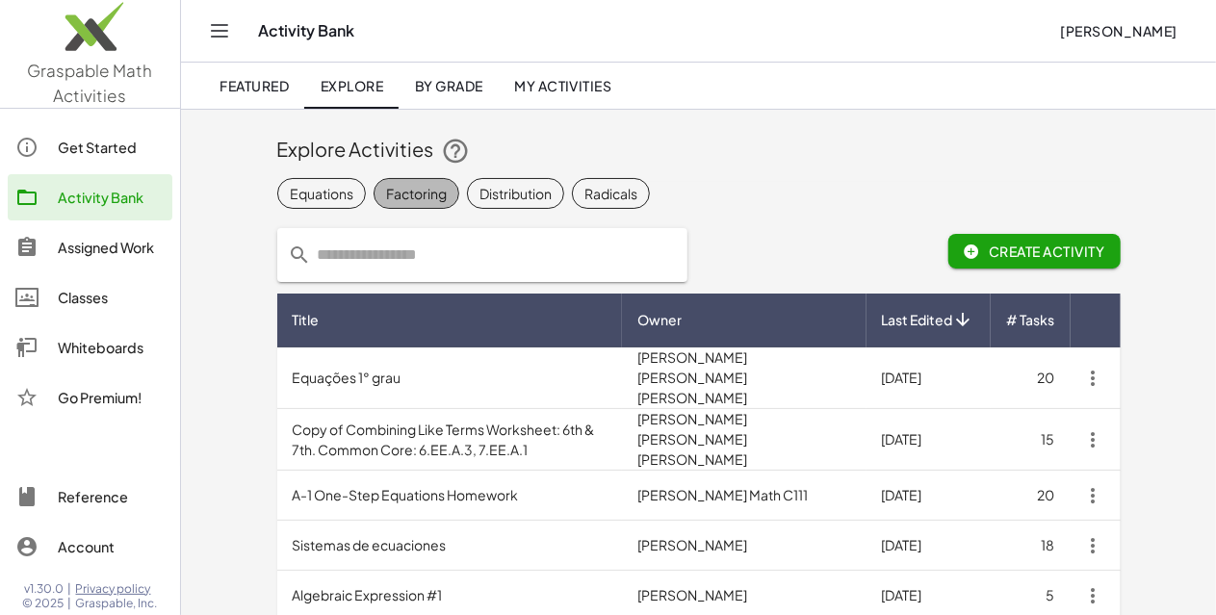
click at [386, 198] on div "Factoring" at bounding box center [416, 193] width 61 height 20
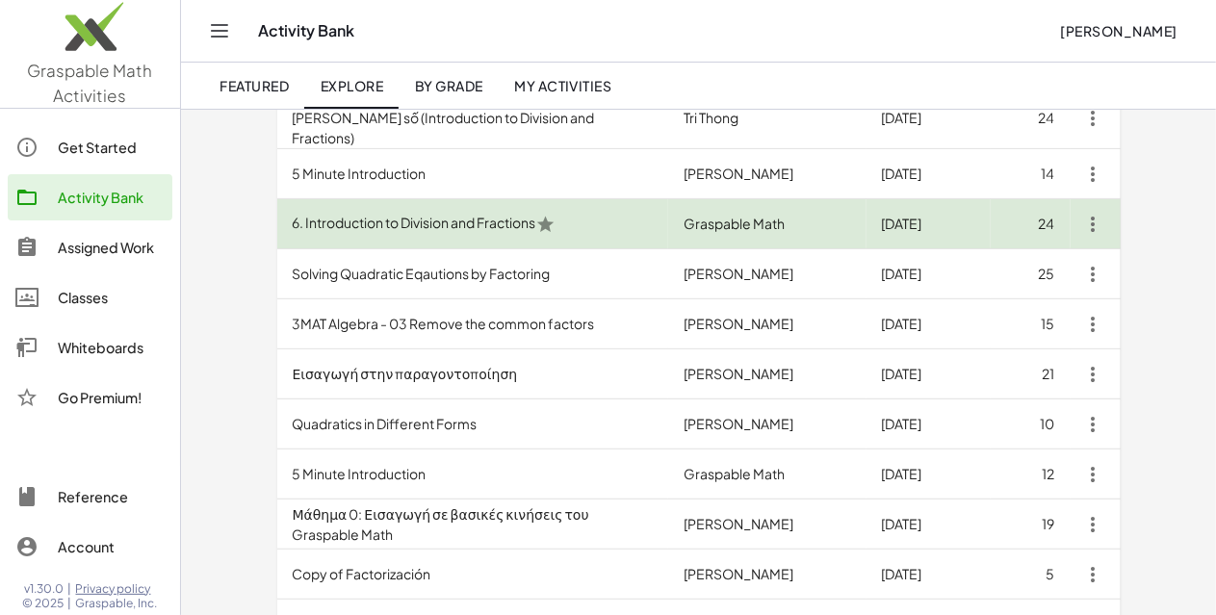
scroll to position [299, 0]
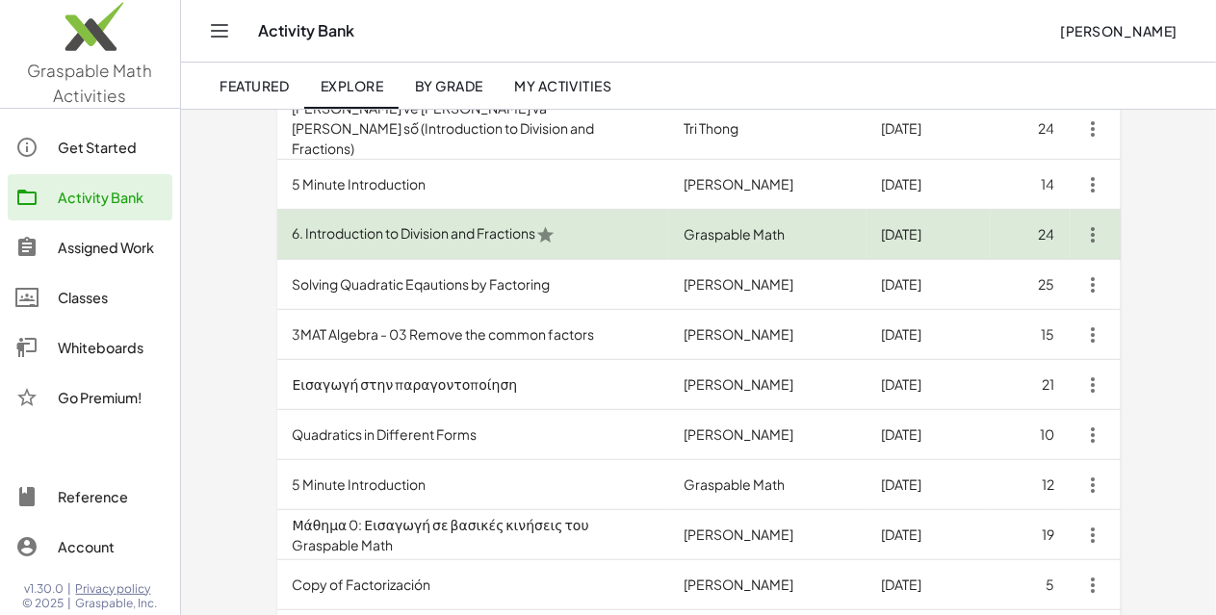
click at [423, 225] on td "6. Introduction to Division and Fractions" at bounding box center [473, 235] width 392 height 50
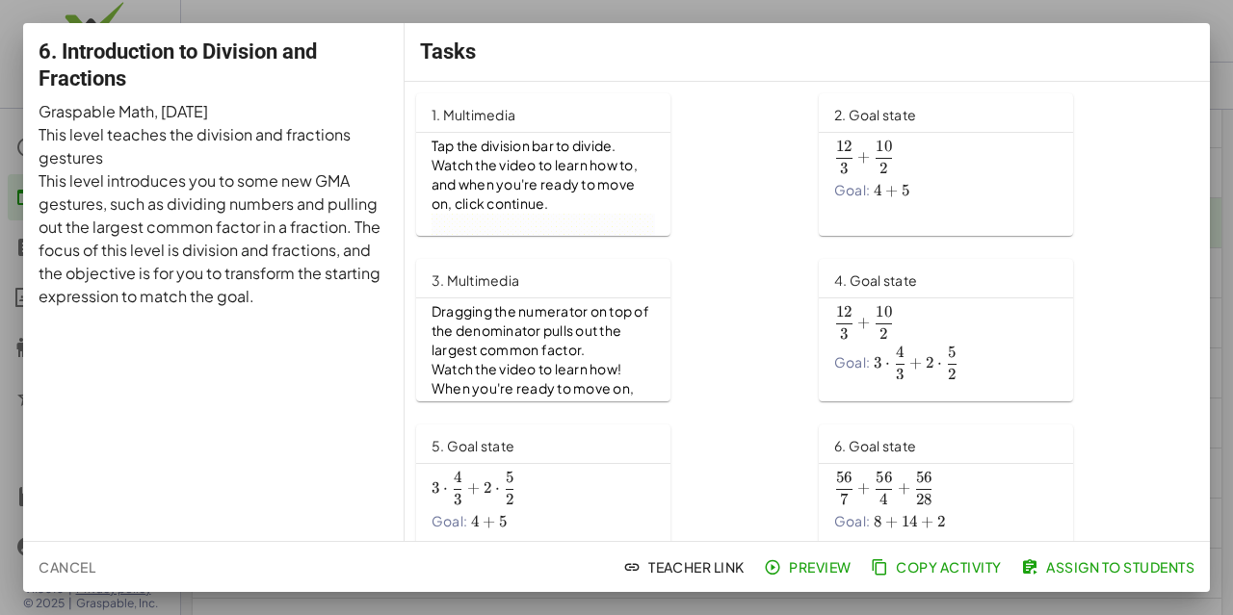
click at [17, 11] on div at bounding box center [616, 307] width 1233 height 615
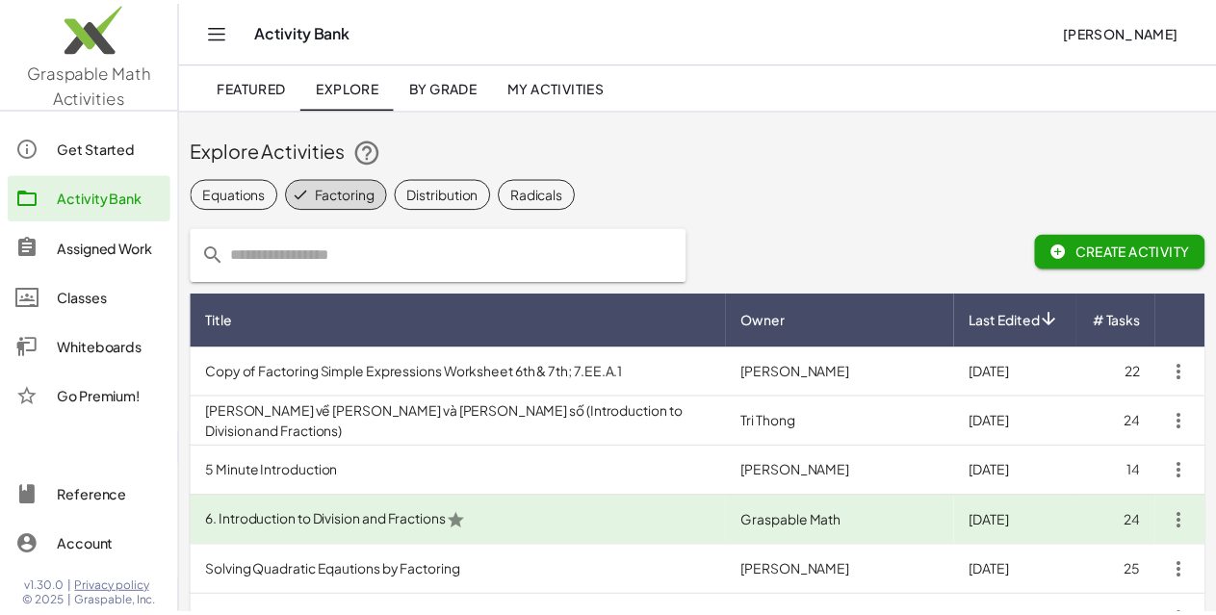
scroll to position [299, 0]
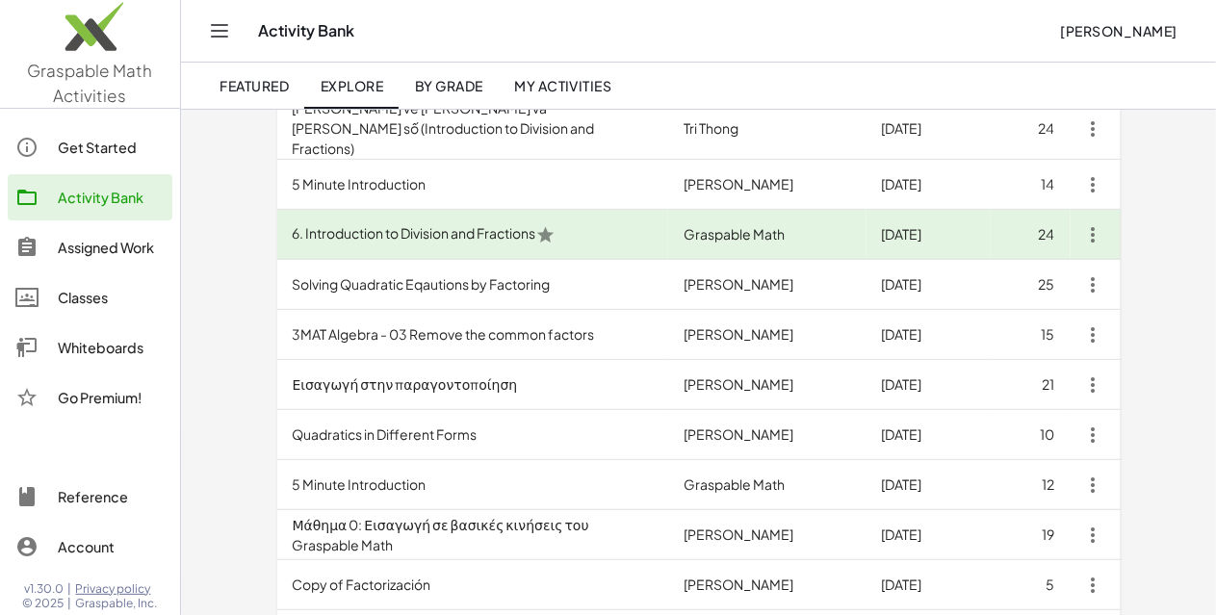
drag, startPoint x: 1115, startPoint y: 34, endPoint x: 819, endPoint y: 82, distance: 300.5
click at [819, 82] on header "Activity Bank Jeremy Grant Featured Explore By Grade My Activities" at bounding box center [698, 55] width 1035 height 110
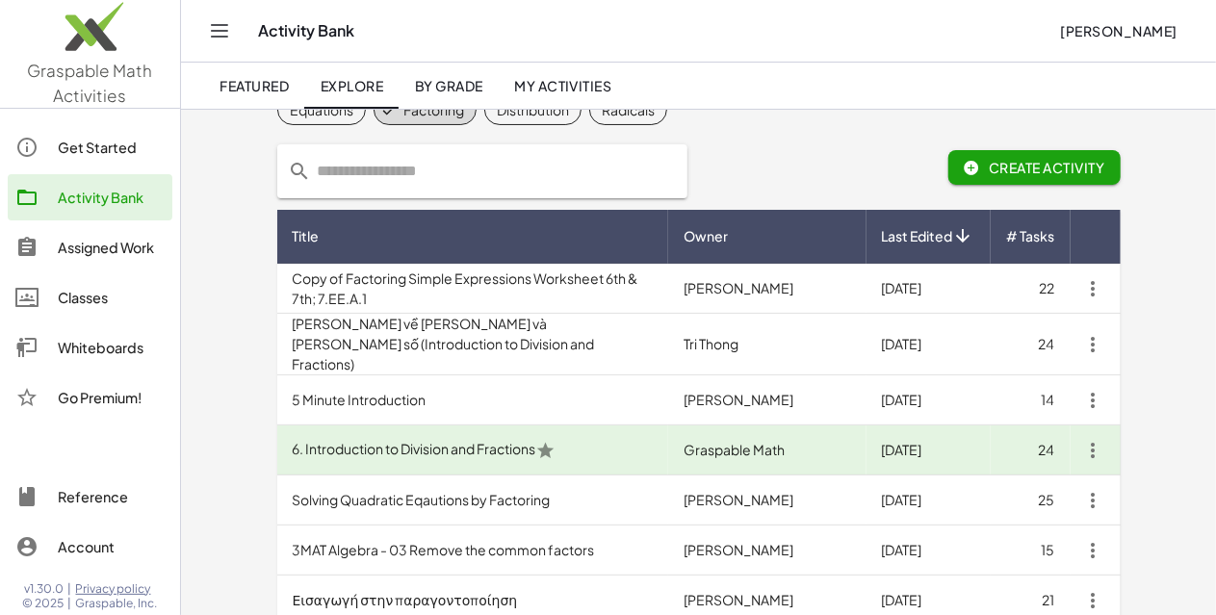
scroll to position [0, 0]
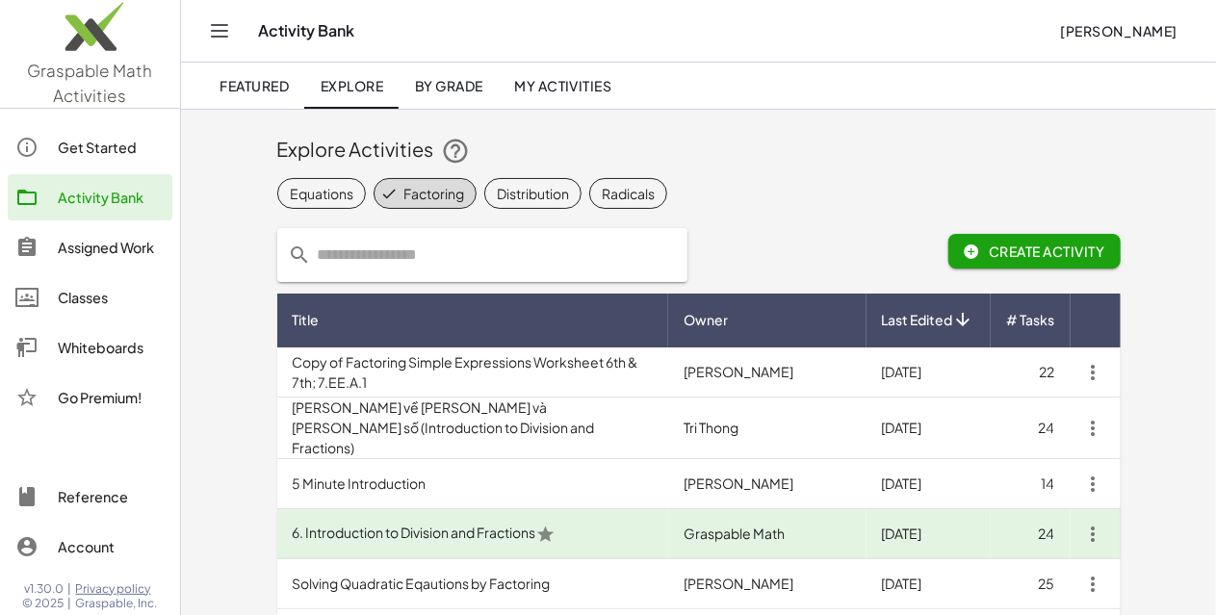
click at [338, 171] on div "Explore Activities" at bounding box center [699, 151] width 844 height 62
click at [374, 206] on span "Factoring" at bounding box center [425, 193] width 103 height 31
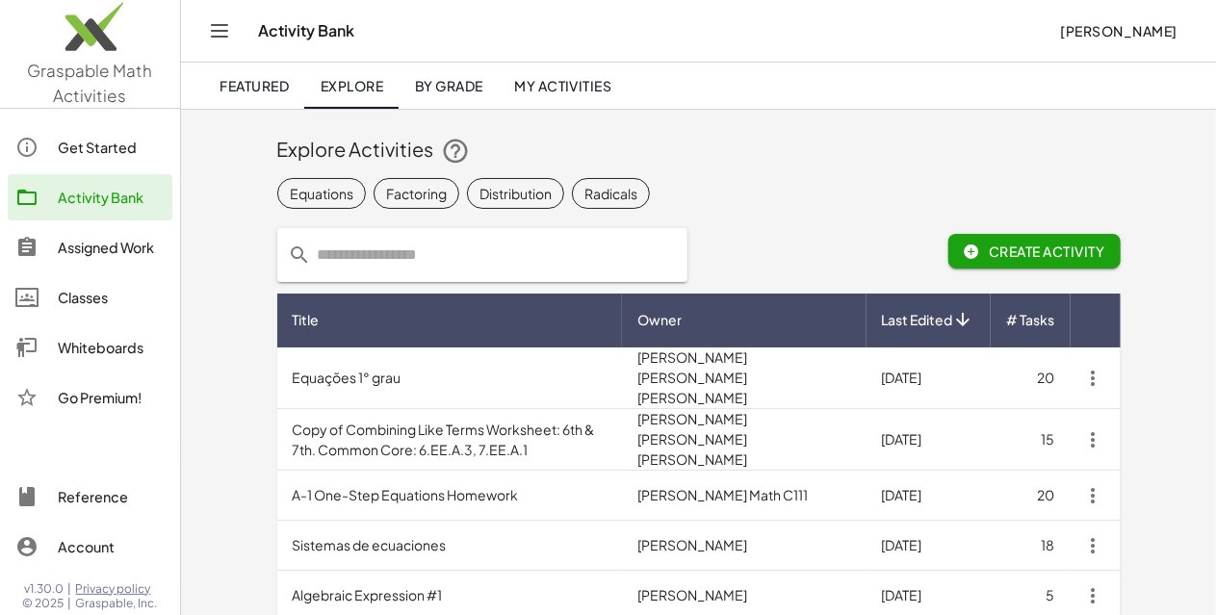
click at [319, 254] on input "text" at bounding box center [494, 255] width 364 height 54
type input "*"
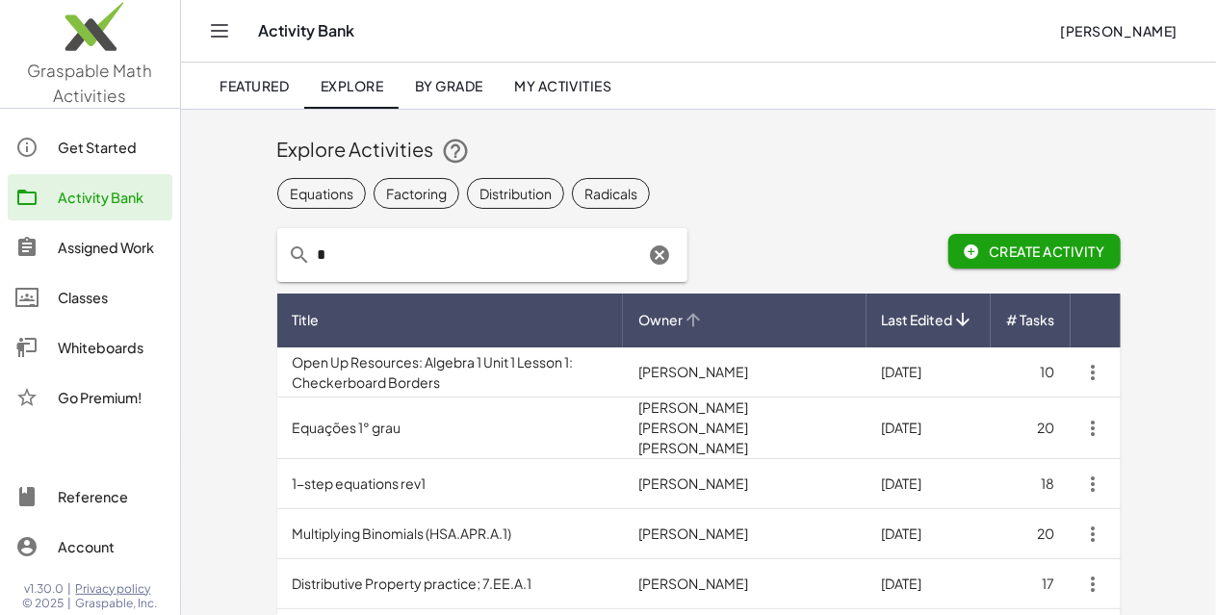
click at [683, 317] on span "Owner" at bounding box center [660, 320] width 44 height 20
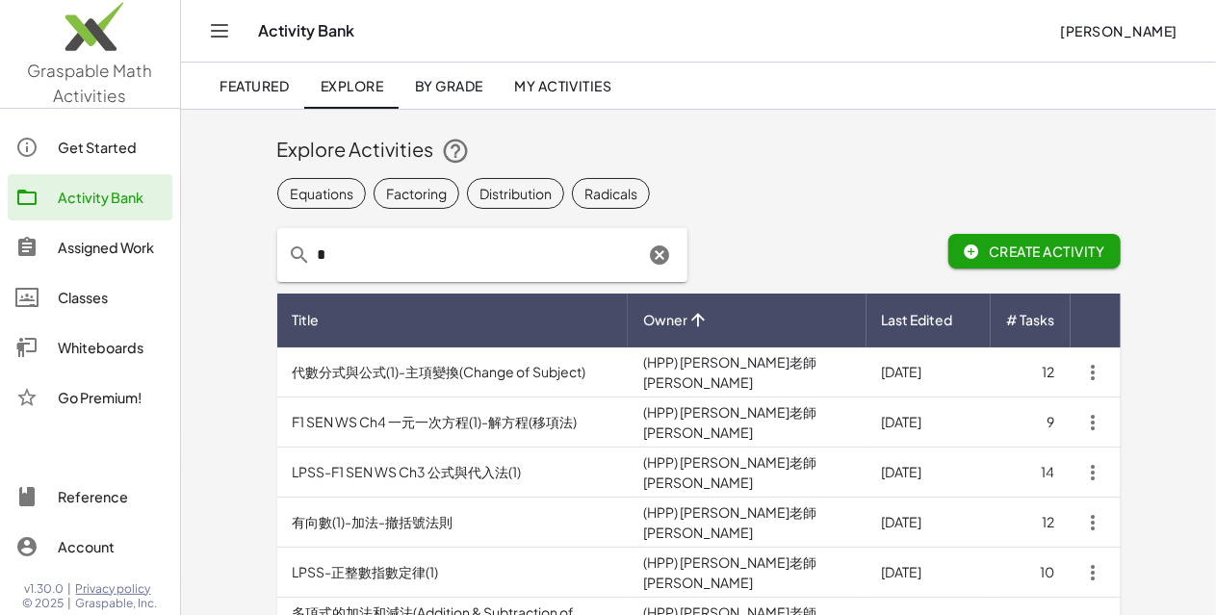
click at [688, 317] on span "Owner" at bounding box center [665, 320] width 44 height 20
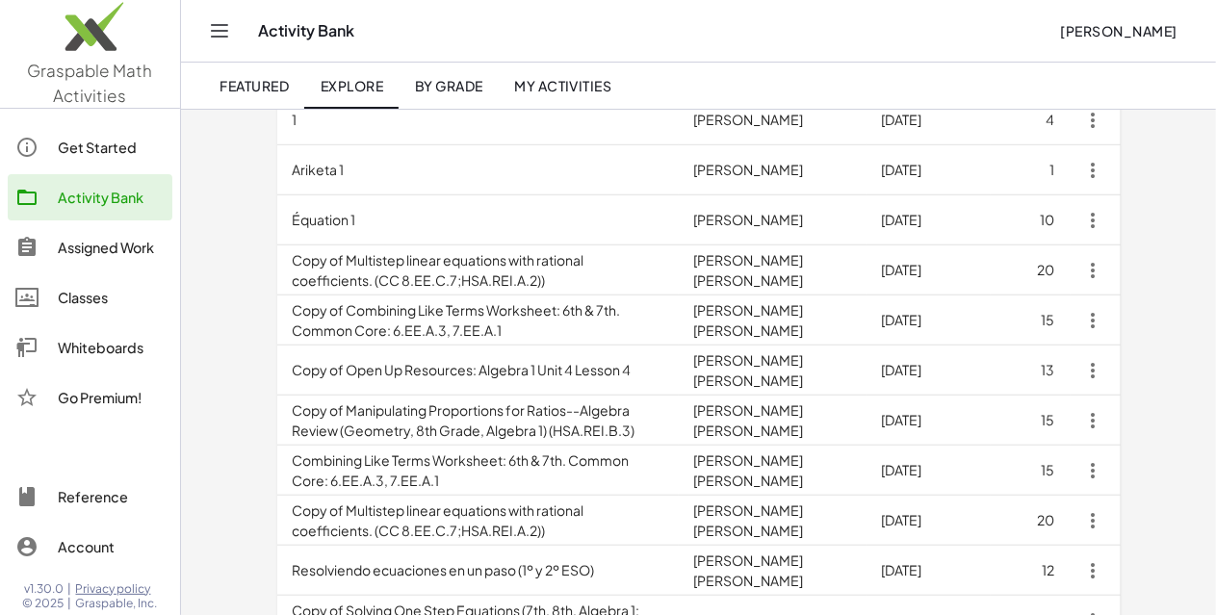
scroll to position [654, 0]
click at [774, 317] on td "William Toro Bizot" at bounding box center [773, 320] width 188 height 50
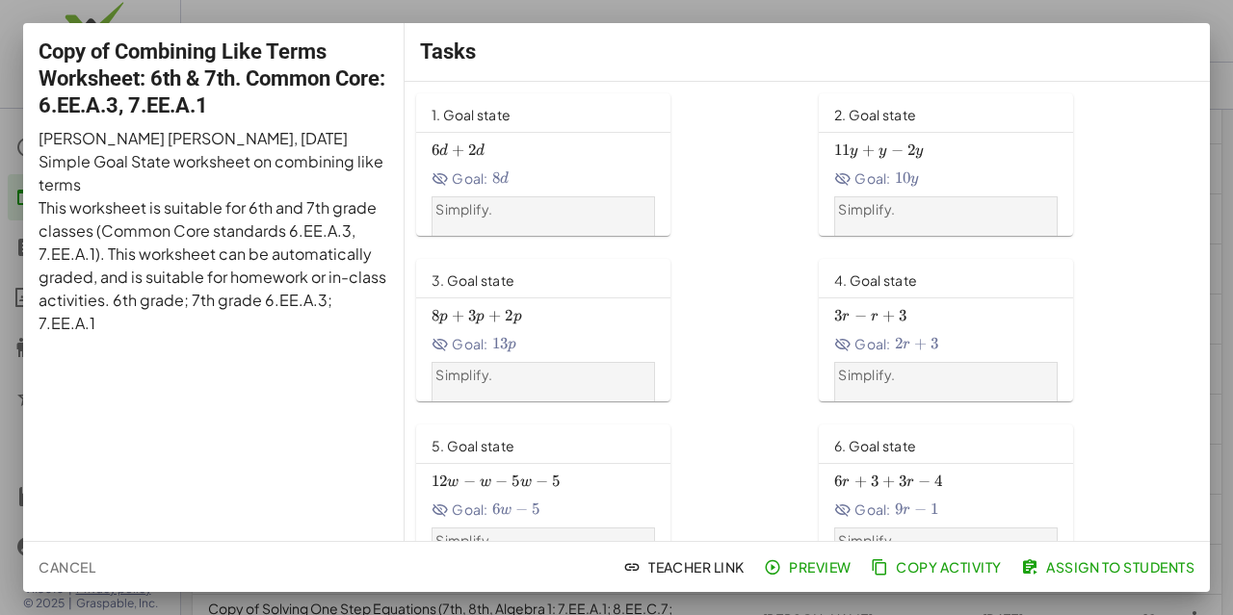
click at [1210, 175] on div at bounding box center [616, 307] width 1233 height 615
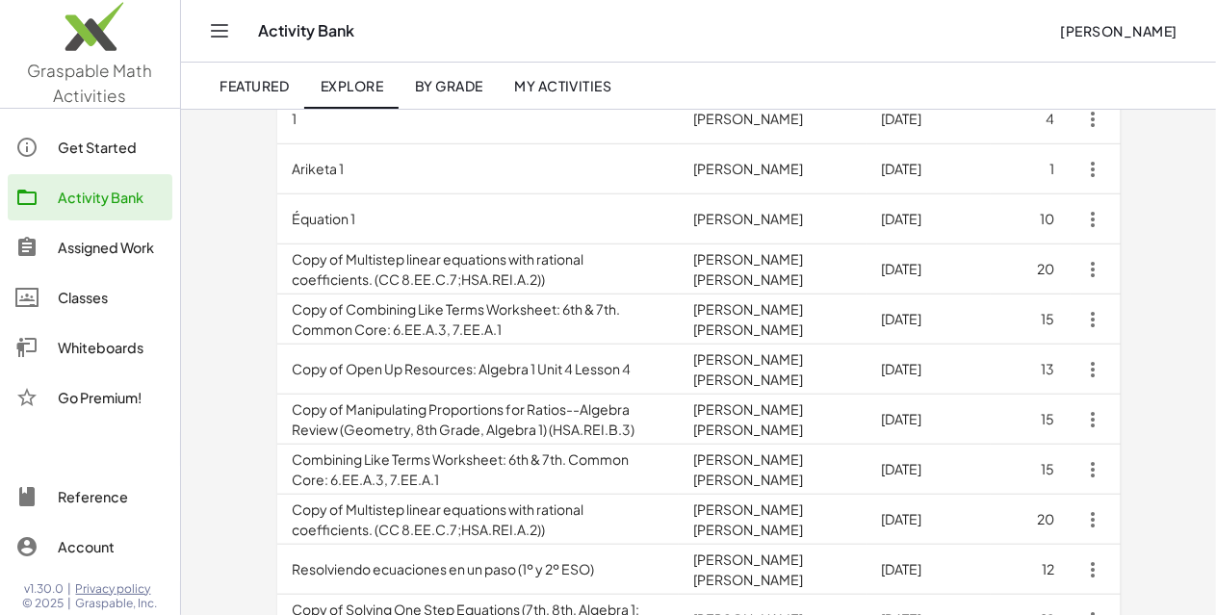
scroll to position [116, 0]
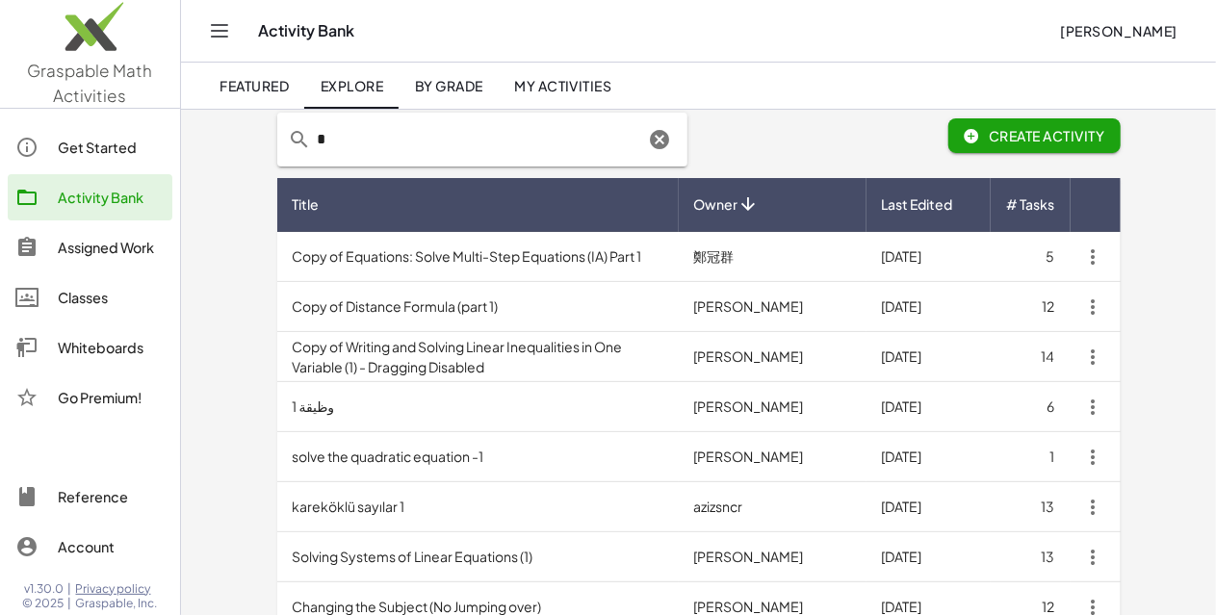
click at [117, 153] on div "Get Started" at bounding box center [111, 147] width 107 height 23
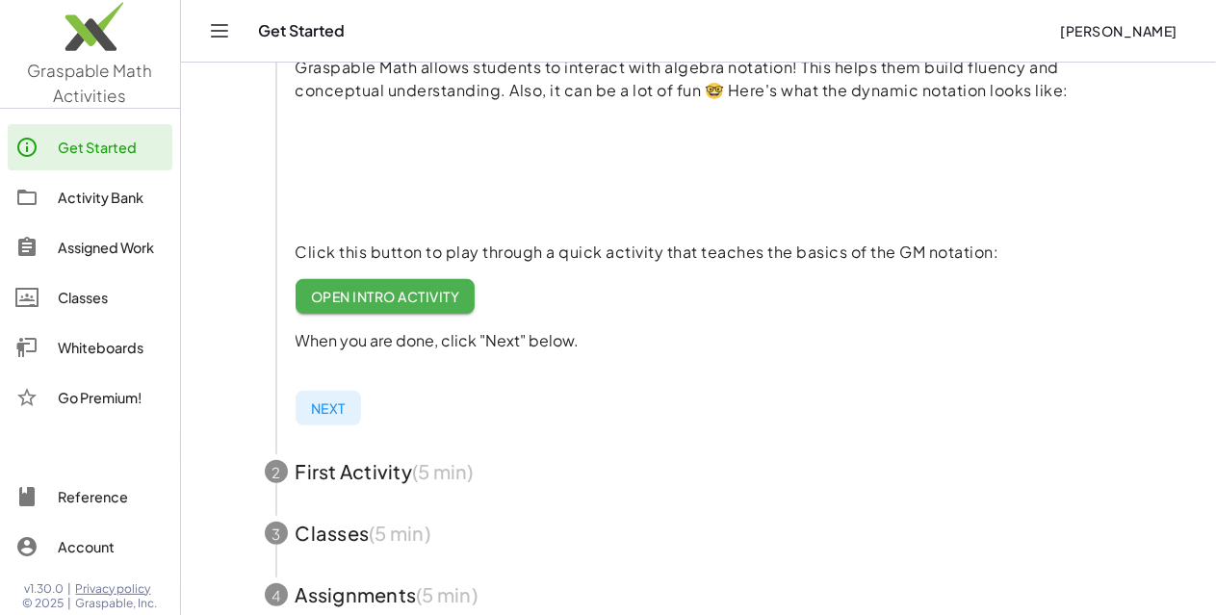
scroll to position [271, 0]
click at [354, 284] on link "Open Intro Activity" at bounding box center [386, 297] width 180 height 35
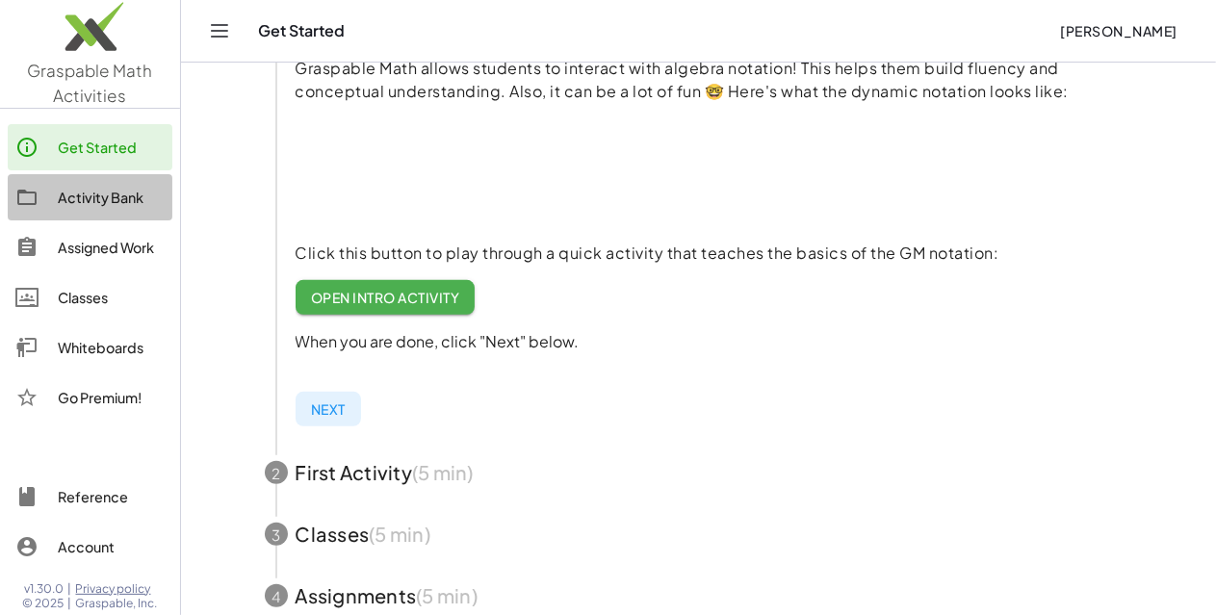
click at [114, 209] on link "Activity Bank" at bounding box center [90, 197] width 165 height 46
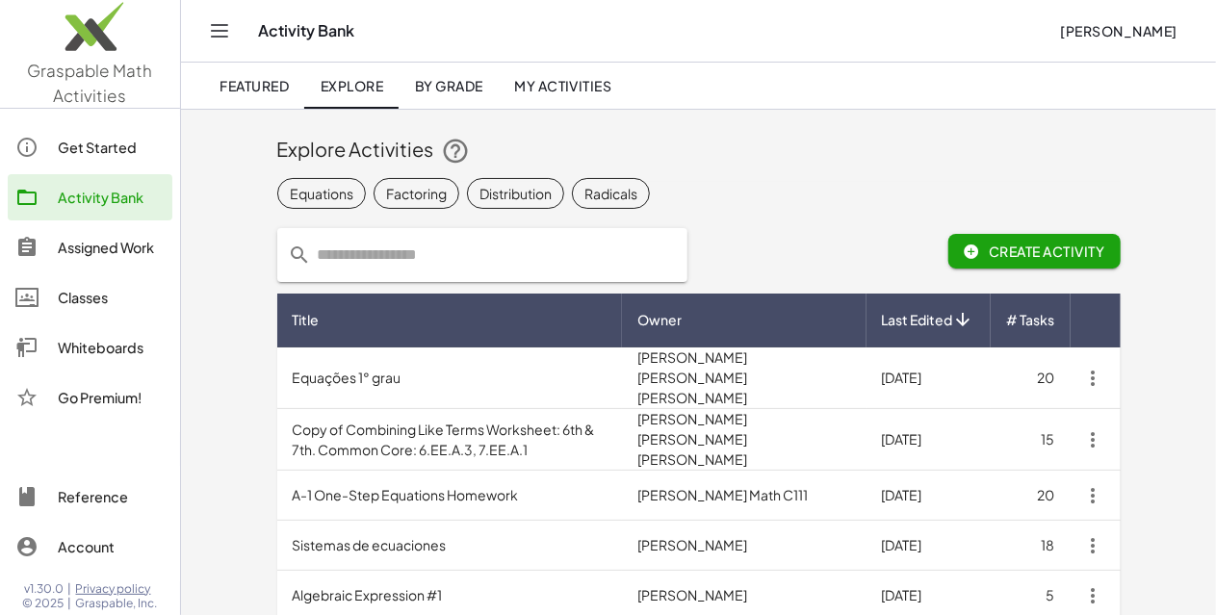
click at [473, 86] on span "By Grade" at bounding box center [448, 85] width 68 height 17
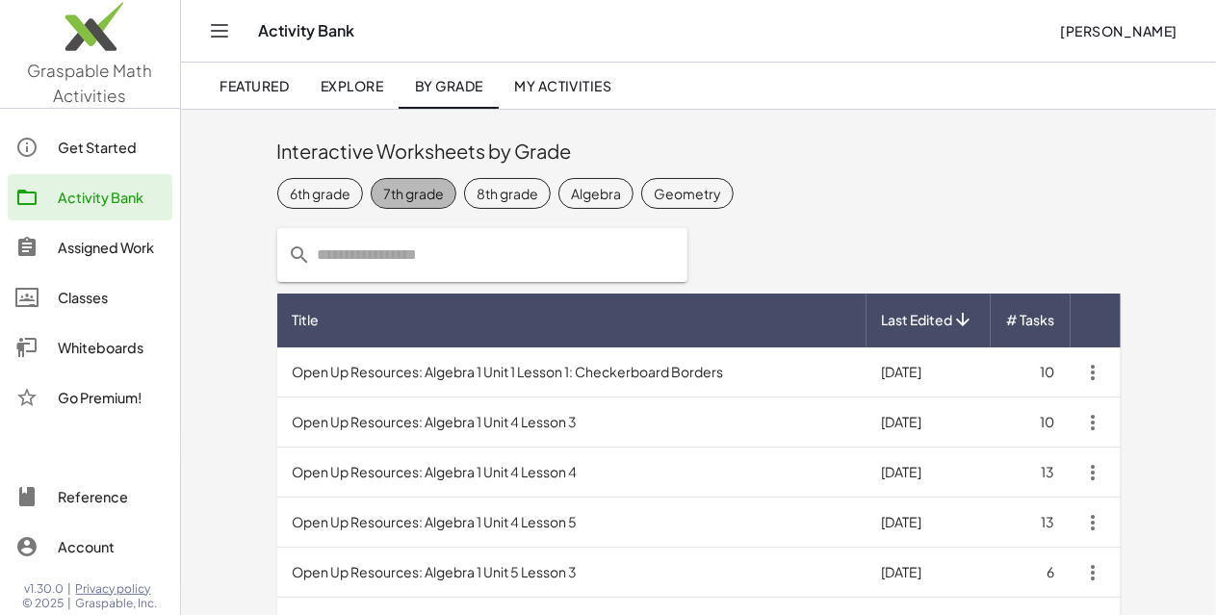
click at [383, 194] on div "7th grade" at bounding box center [413, 193] width 61 height 20
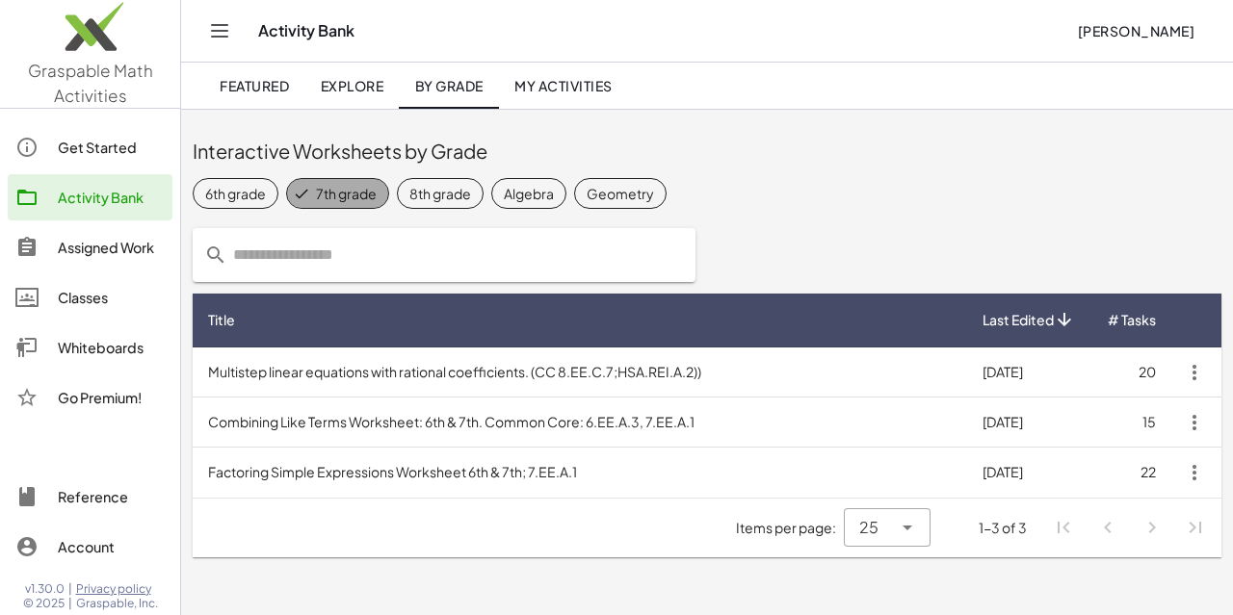
click at [317, 194] on div "7th grade" at bounding box center [346, 193] width 61 height 20
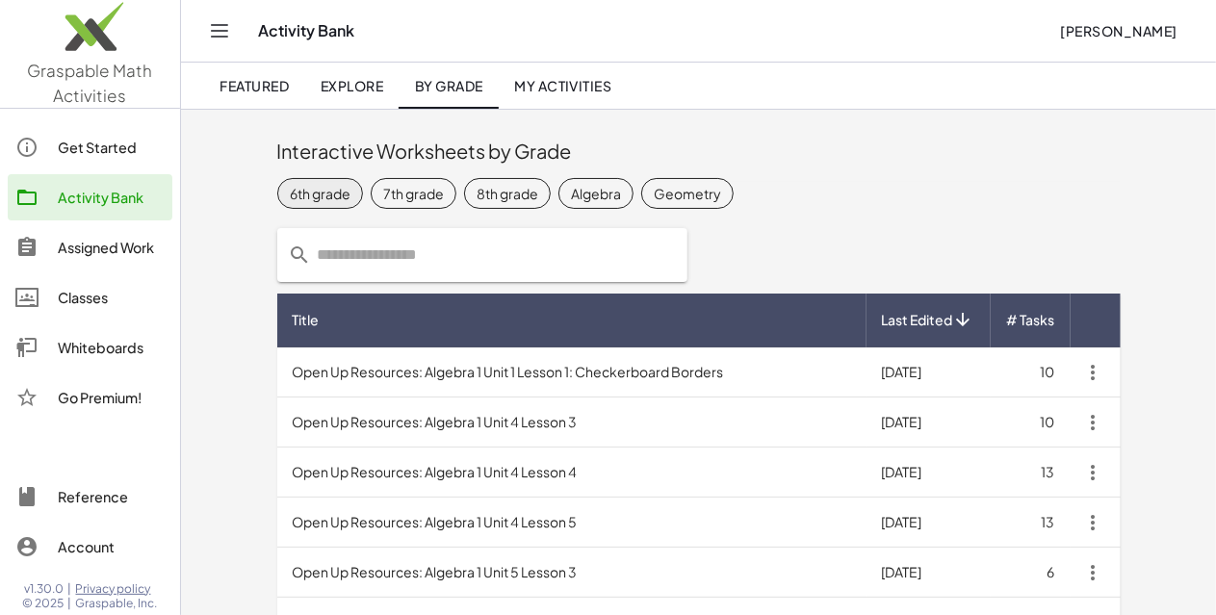
click at [290, 192] on div "6th grade" at bounding box center [320, 193] width 61 height 20
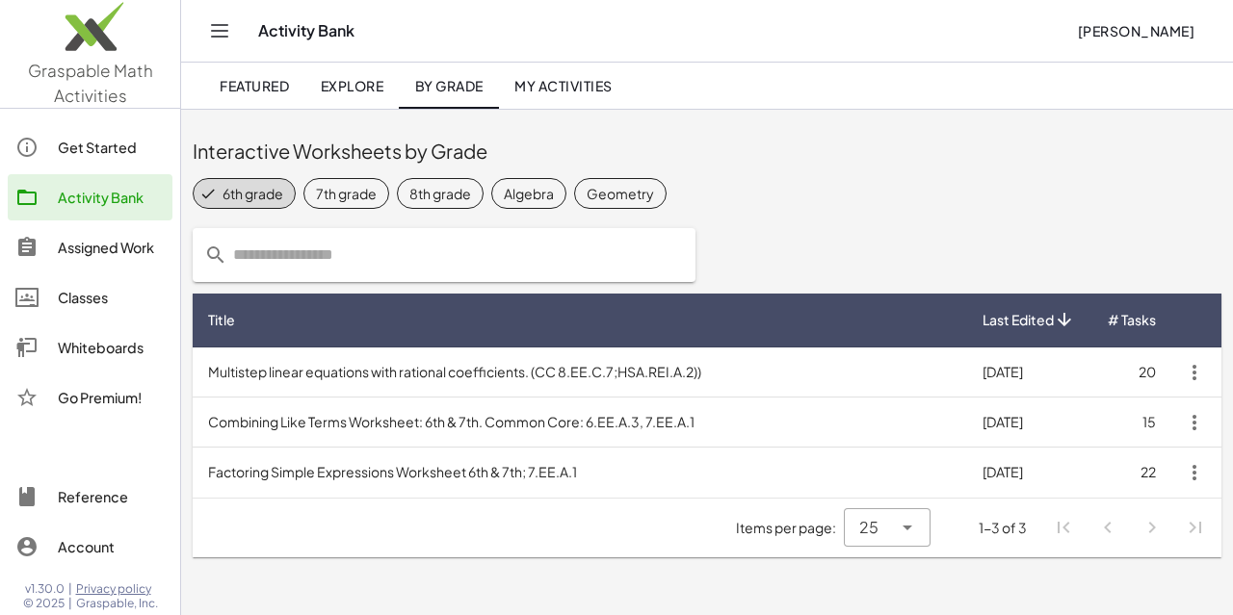
click at [456, 233] on input "text" at bounding box center [455, 255] width 456 height 54
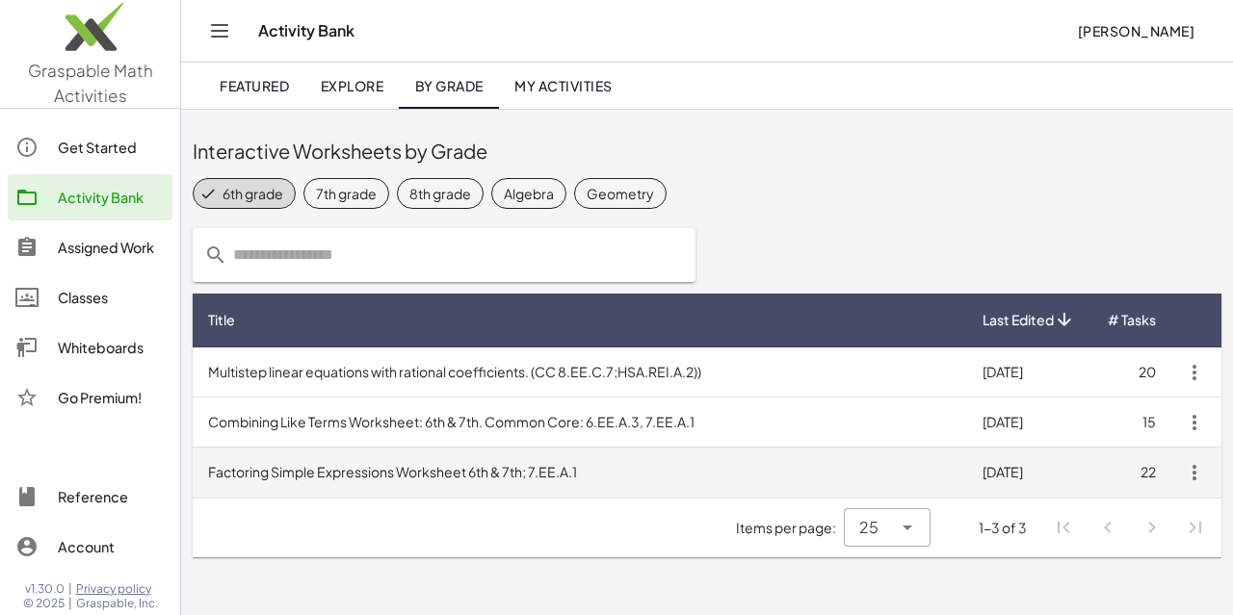
click at [412, 469] on td "Factoring Simple Expressions Worksheet 6th & 7th; 7.EE.A.1" at bounding box center [580, 473] width 774 height 50
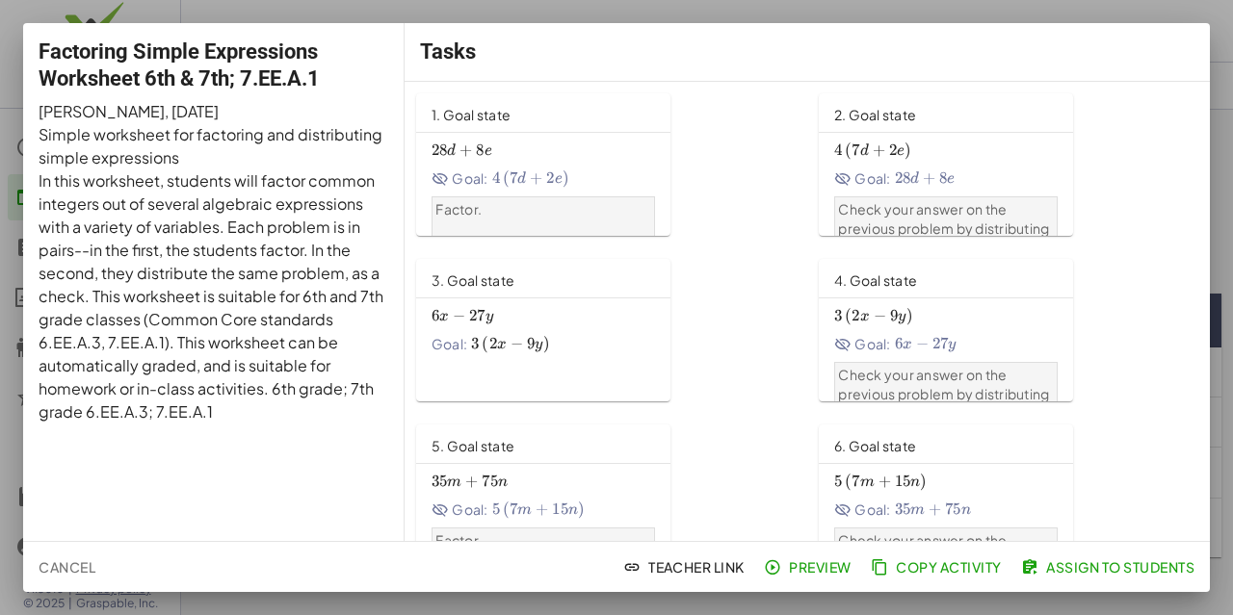
click at [1225, 57] on div at bounding box center [616, 307] width 1233 height 615
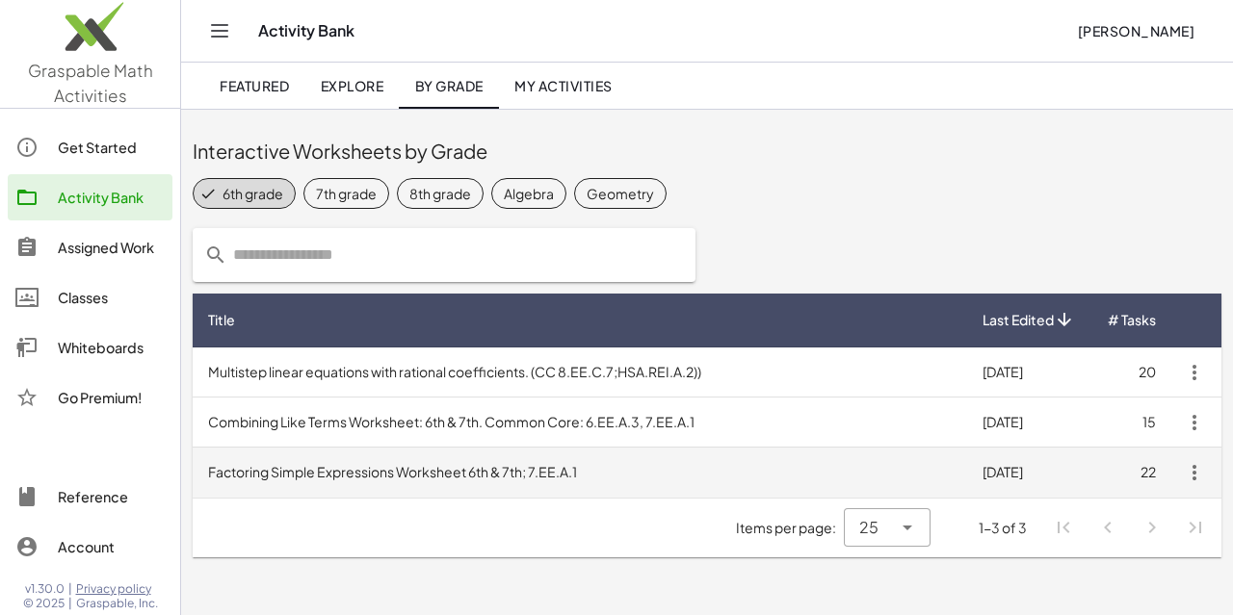
click at [441, 465] on td "Factoring Simple Expressions Worksheet 6th & 7th; 7.EE.A.1" at bounding box center [580, 473] width 774 height 50
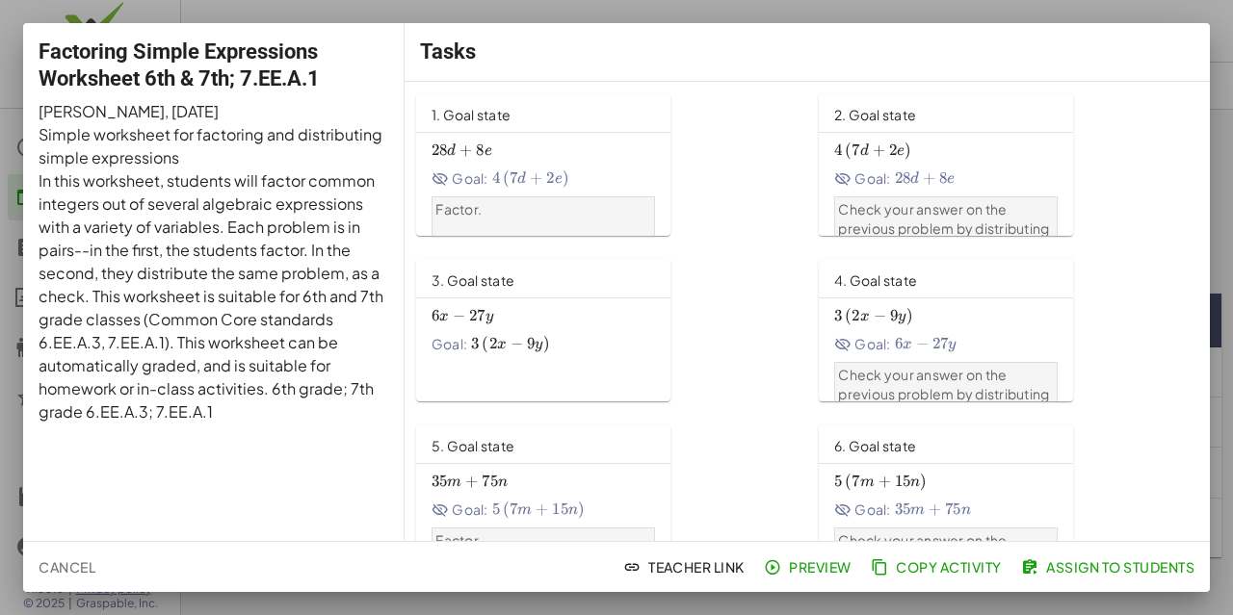
click at [1221, 103] on div at bounding box center [616, 307] width 1233 height 615
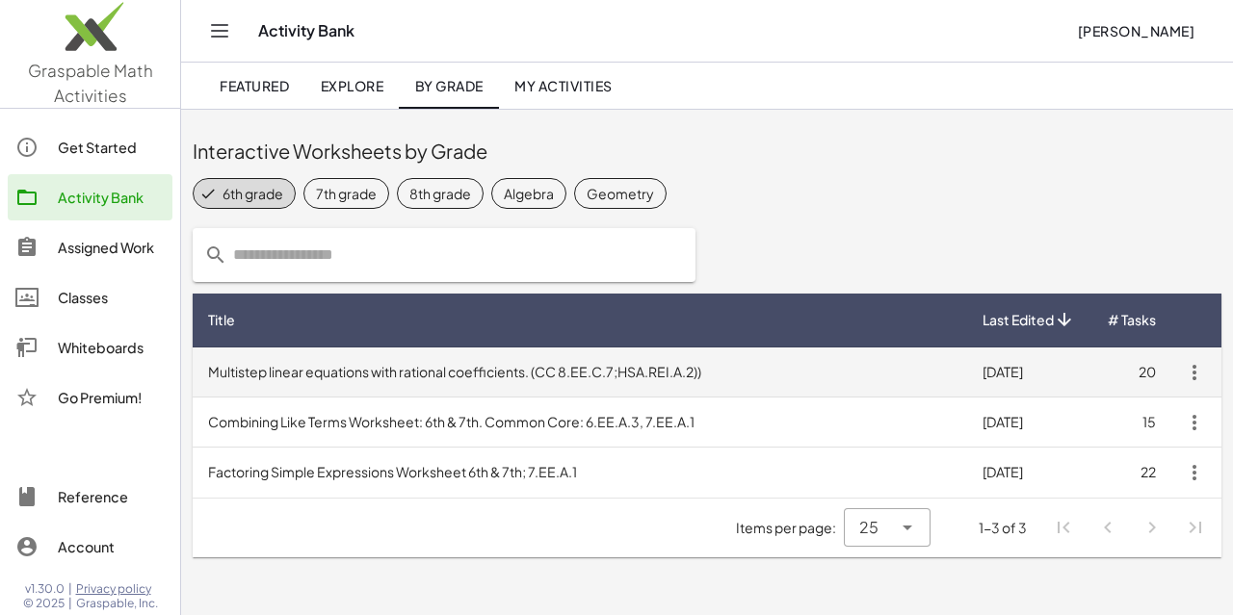
click at [481, 375] on td "Multistep linear equations with rational coefficients. (CC 8.EE.C.7;HSA.REI.A.2…" at bounding box center [580, 373] width 774 height 50
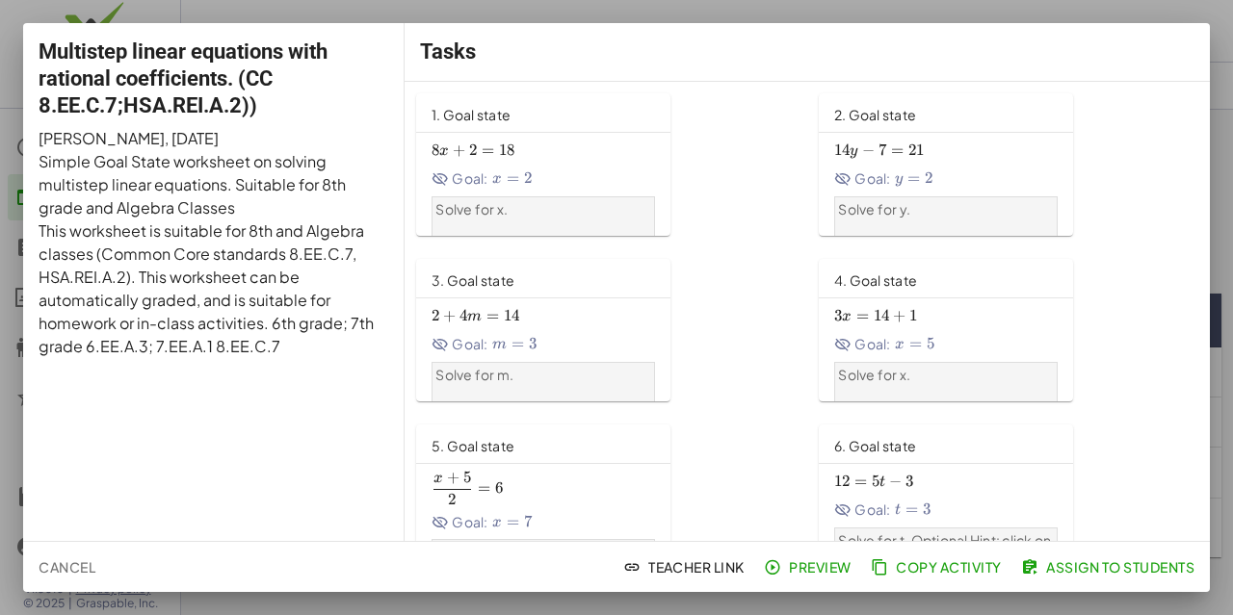
click at [1224, 80] on div at bounding box center [616, 307] width 1233 height 615
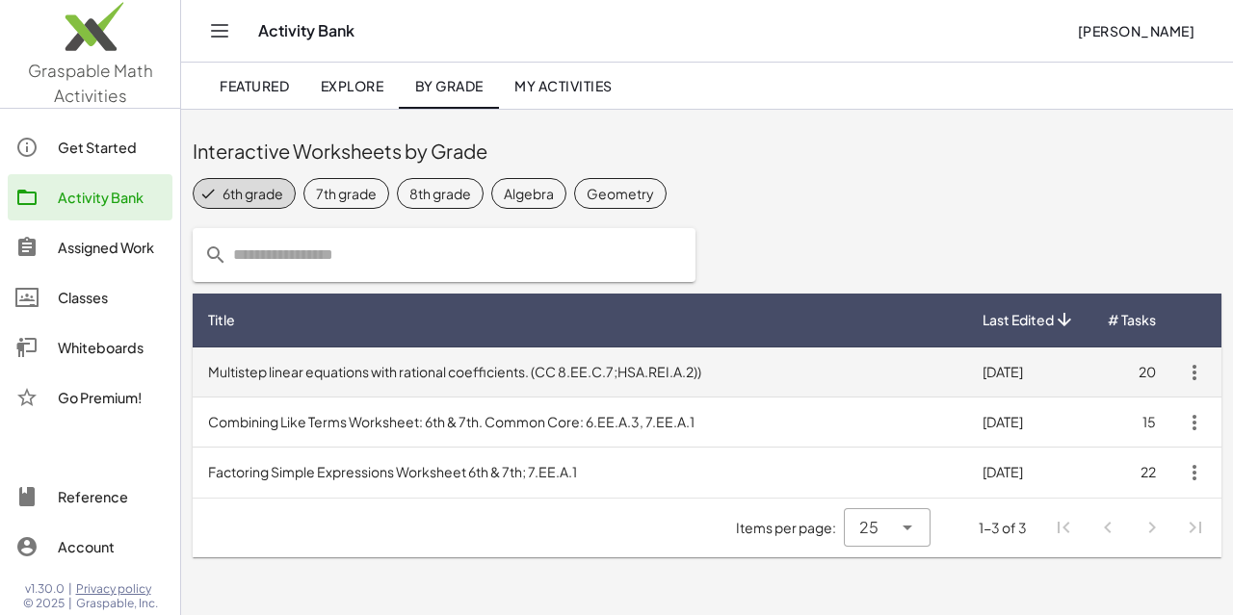
click at [612, 359] on td "Multistep linear equations with rational coefficients. (CC 8.EE.C.7;HSA.REI.A.2…" at bounding box center [580, 373] width 774 height 50
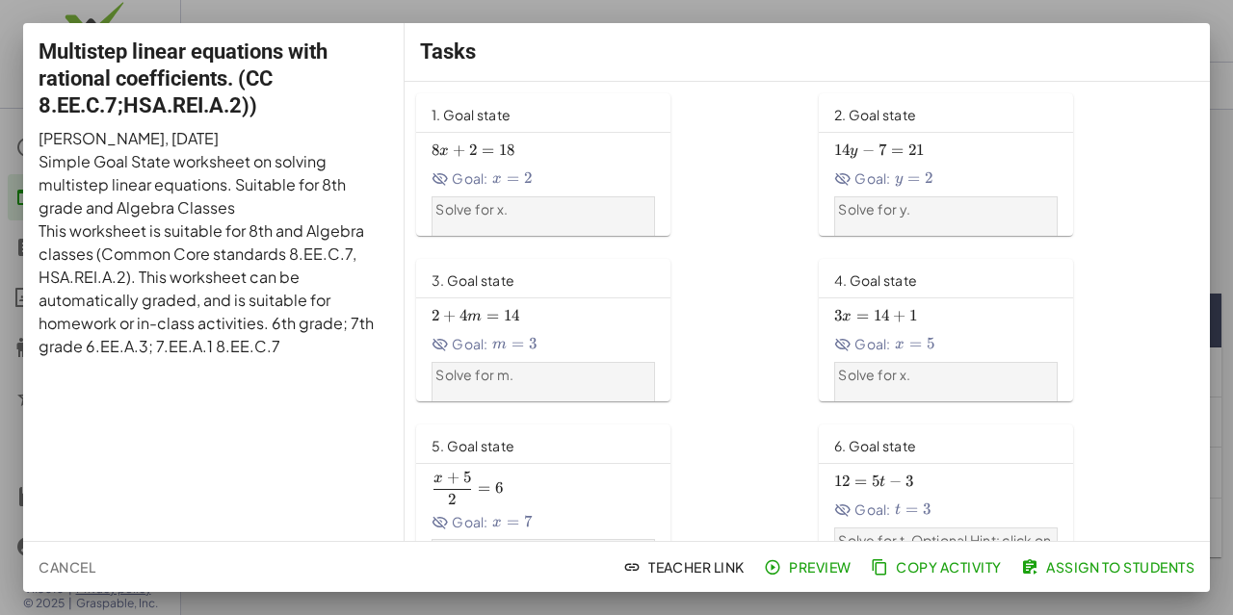
click at [610, 363] on div "Solve for m." at bounding box center [542, 389] width 223 height 54
click at [1084, 577] on button "Assign to Students" at bounding box center [1109, 567] width 185 height 35
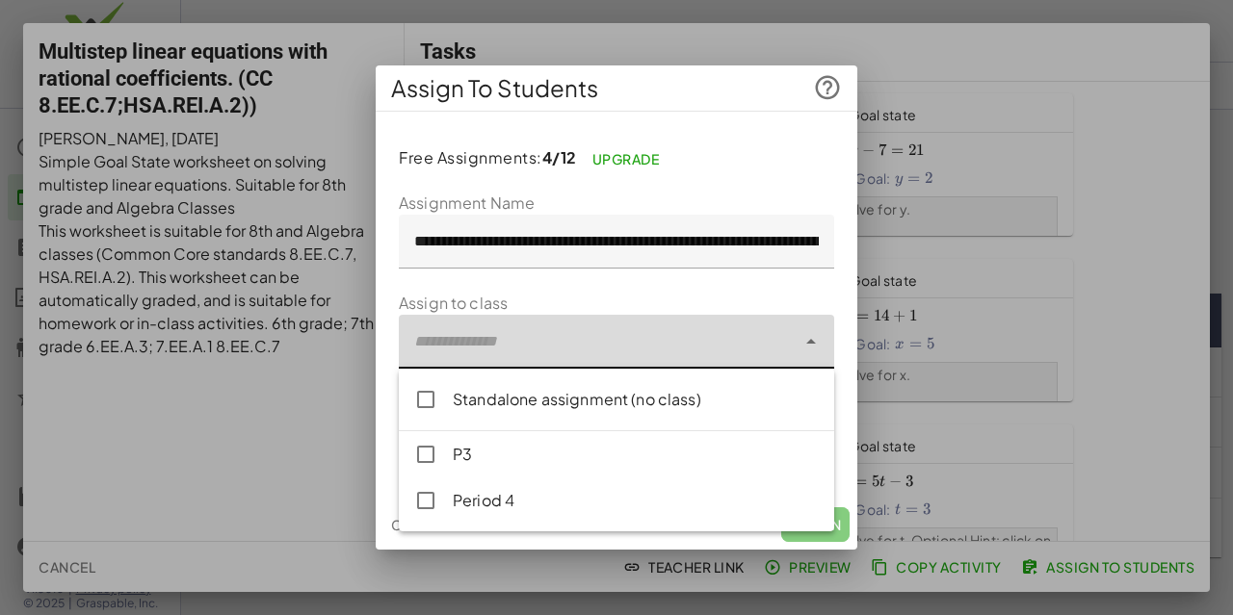
click at [649, 329] on div at bounding box center [597, 342] width 397 height 54
click at [494, 498] on div "Period 4" at bounding box center [636, 500] width 366 height 23
type input "**********"
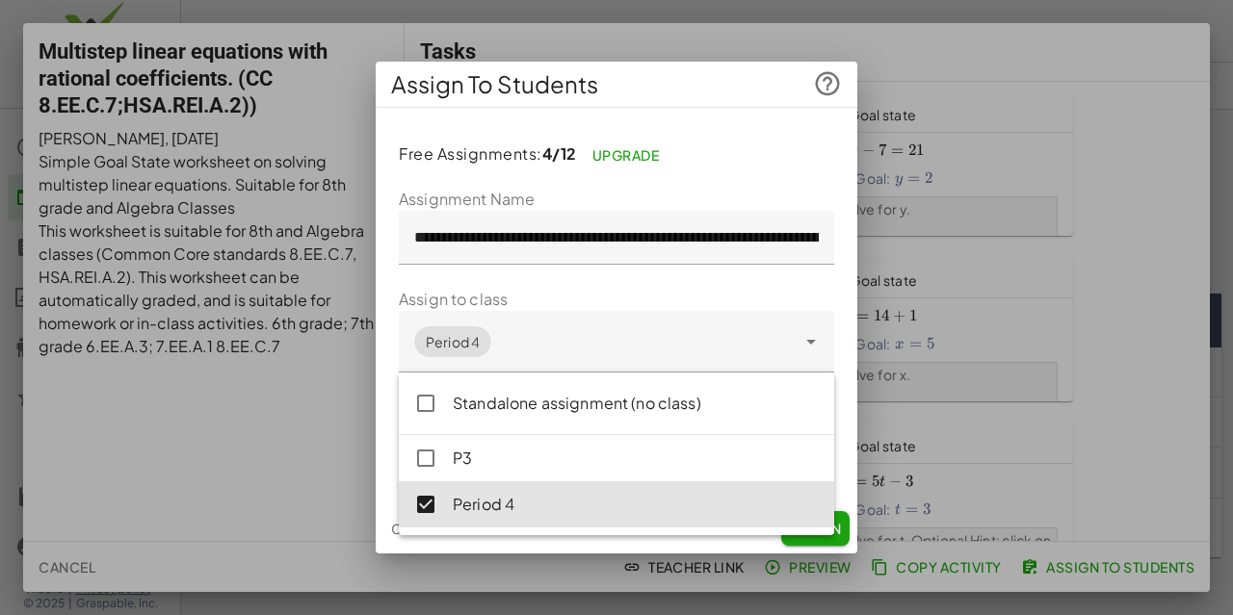
click at [849, 531] on div "Cancel Assign" at bounding box center [616, 529] width 481 height 50
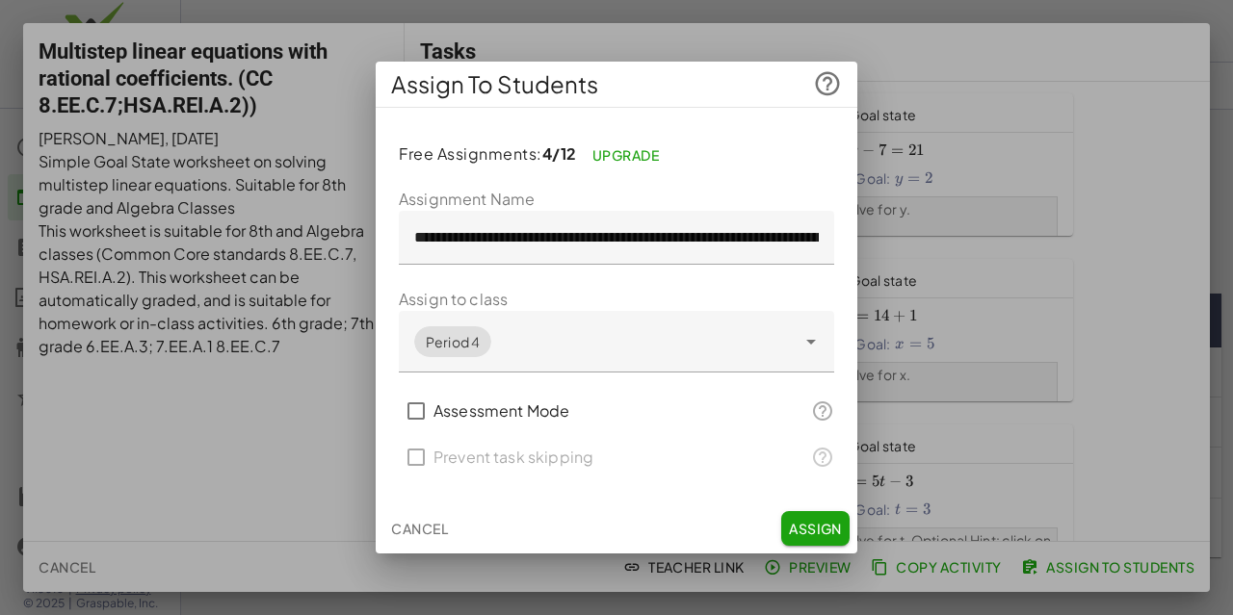
click at [849, 531] on div "Cancel Assign" at bounding box center [616, 529] width 481 height 50
click at [807, 520] on span "Assign" at bounding box center [815, 528] width 53 height 17
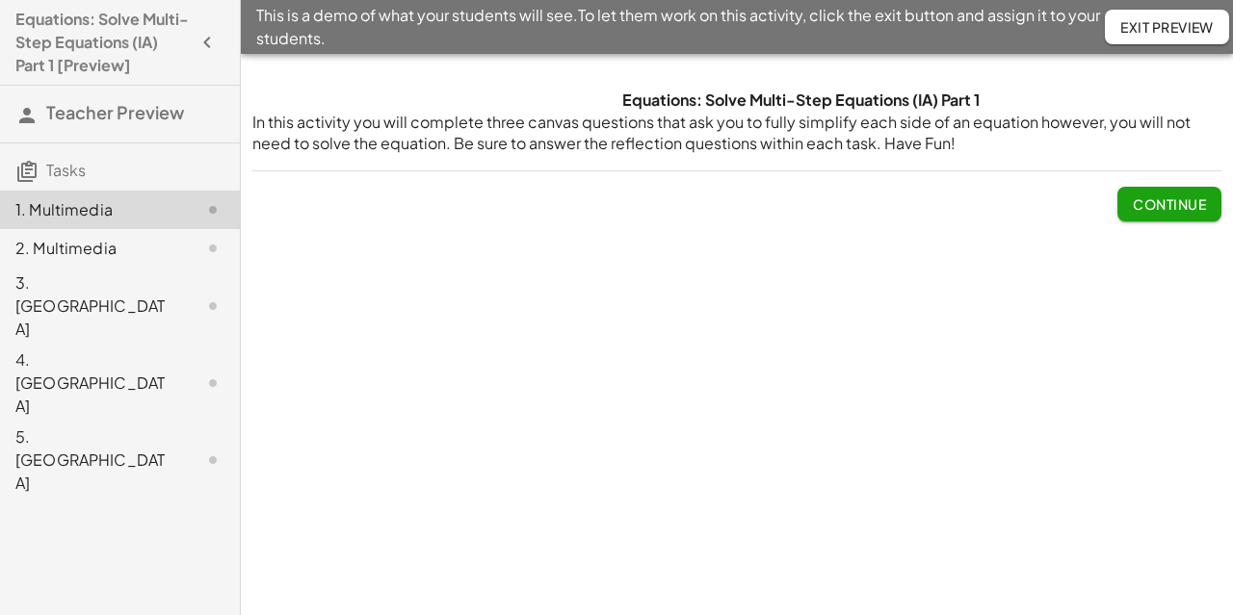
click at [1196, 190] on button "Continue" at bounding box center [1169, 204] width 104 height 35
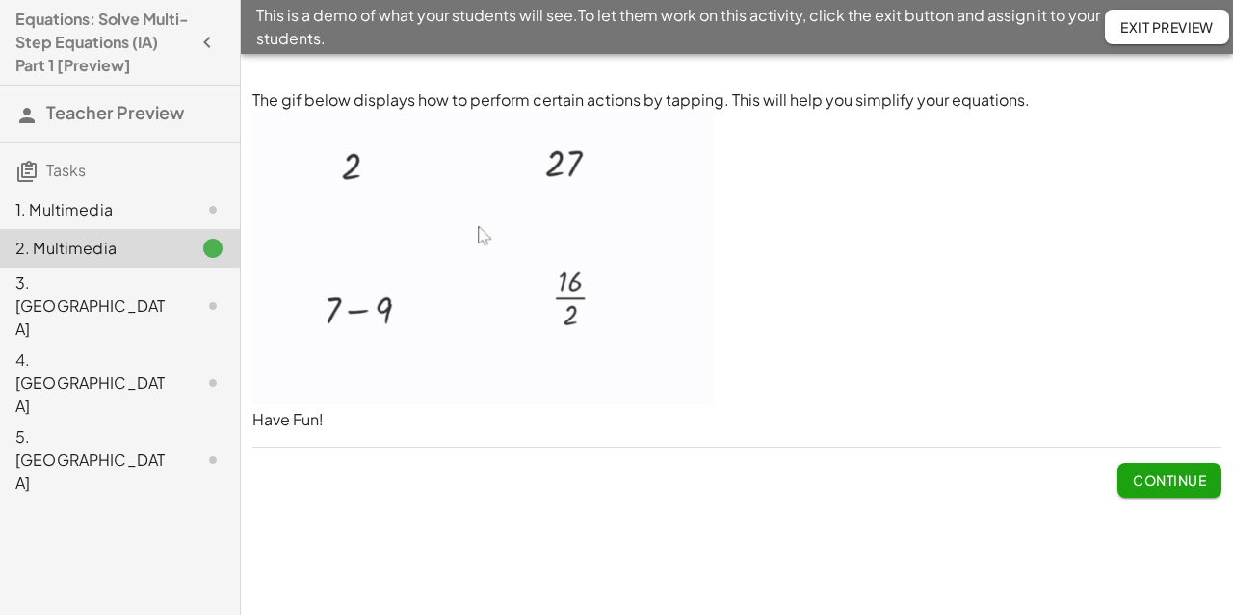
click at [1165, 17] on button "Exit Preview" at bounding box center [1167, 27] width 124 height 35
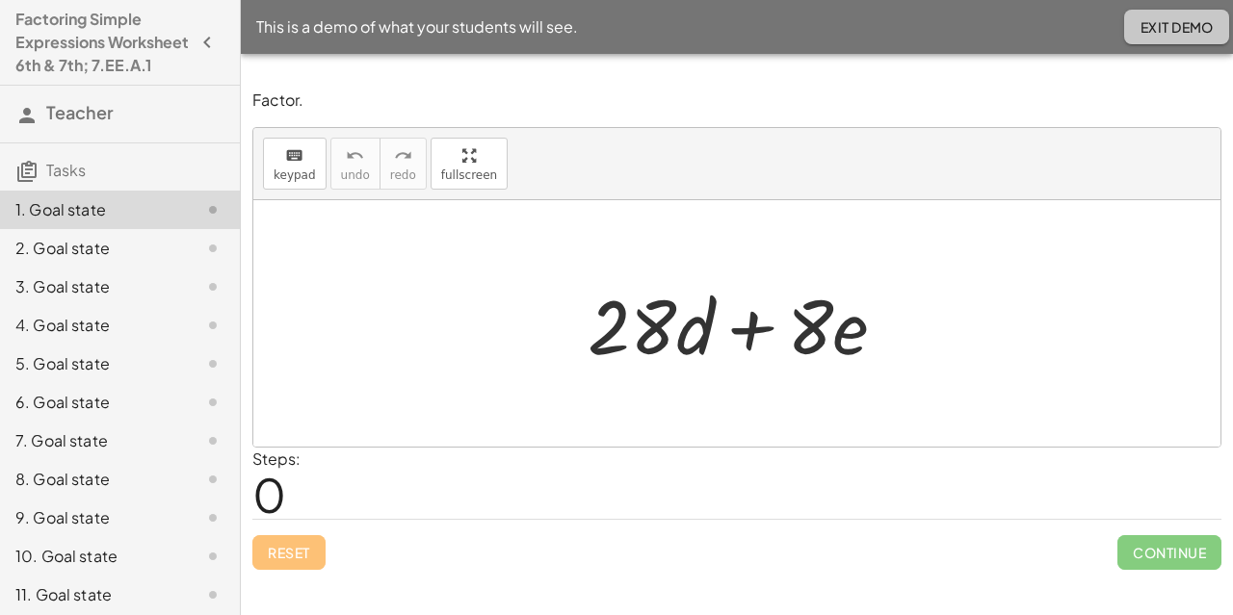
click at [1176, 25] on span "Exit Demo" at bounding box center [1176, 26] width 74 height 17
